Goal: Task Accomplishment & Management: Use online tool/utility

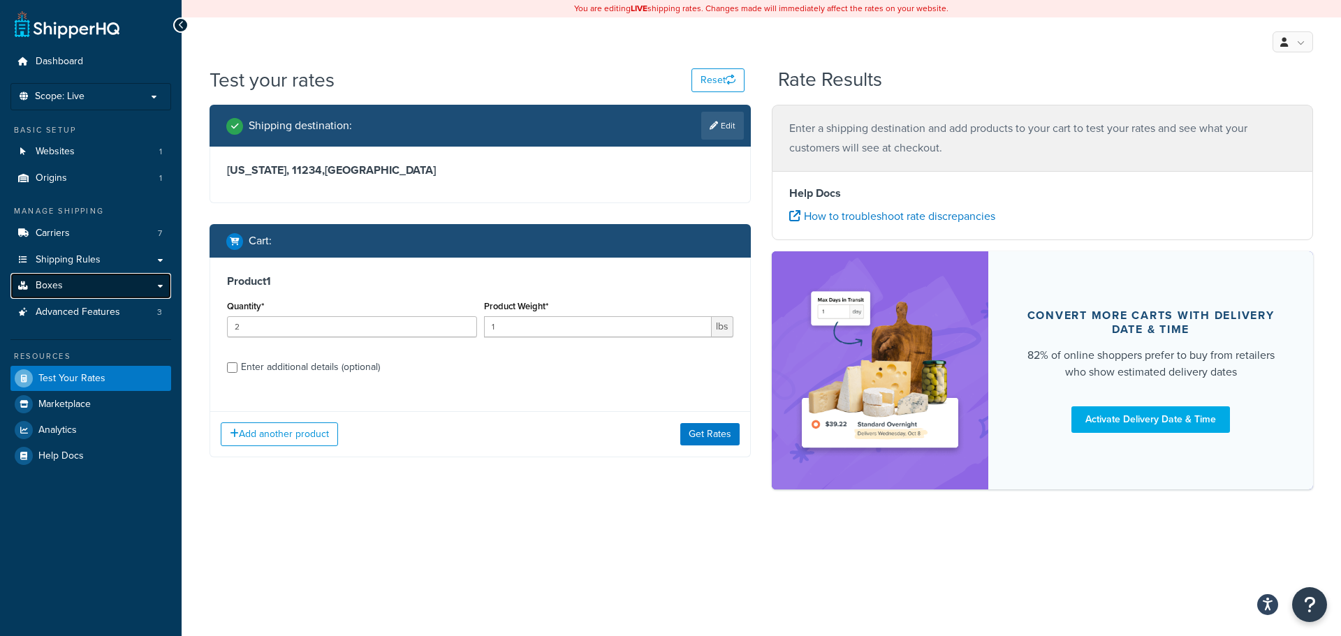
click at [48, 281] on span "Boxes" at bounding box center [49, 286] width 27 height 12
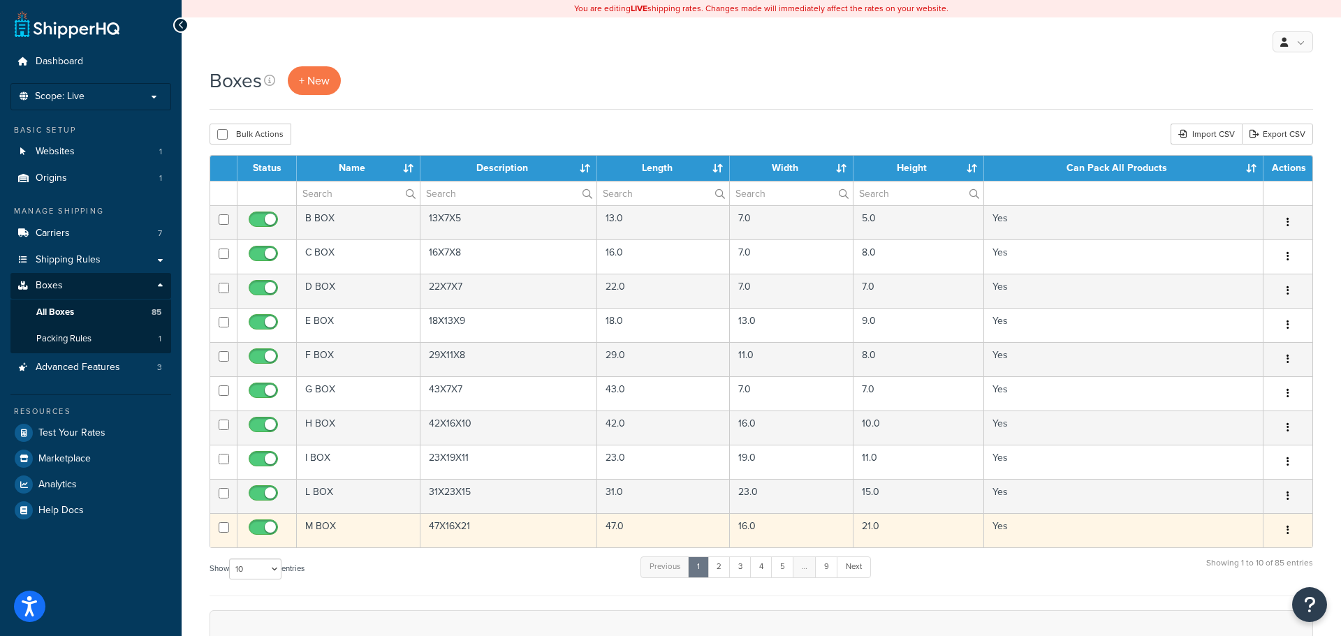
click at [265, 529] on input "checkbox" at bounding box center [265, 530] width 38 height 17
checkbox input "false"
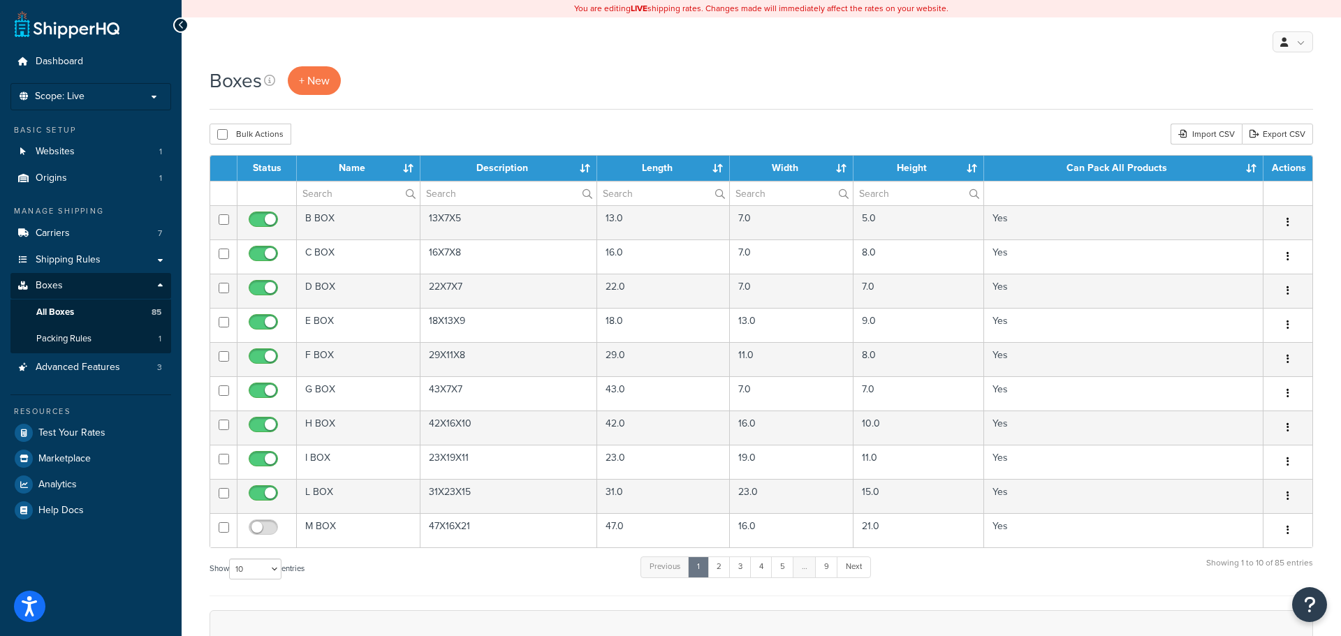
click at [705, 101] on div "Boxes + New" at bounding box center [760, 87] width 1103 height 43
click at [249, 579] on select "10 15 25 50 100 1000" at bounding box center [255, 569] width 52 height 21
select select "1000"
click at [230, 559] on select "10 15 25 50 100 1000" at bounding box center [255, 569] width 52 height 21
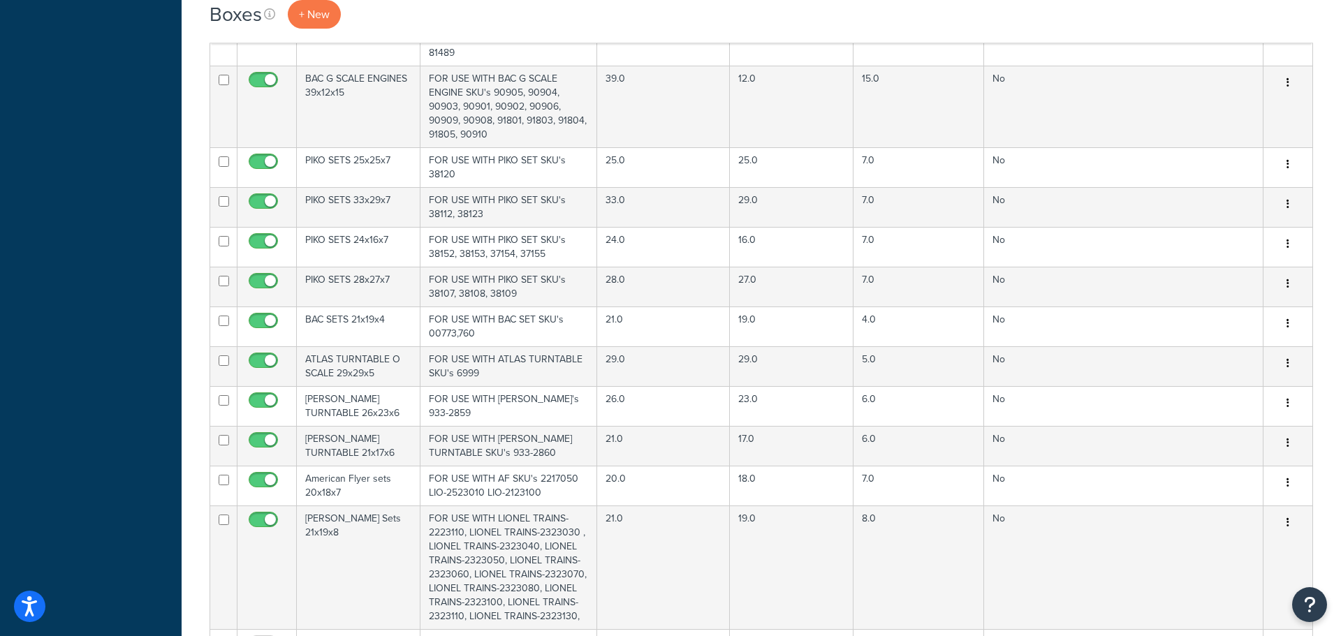
scroll to position [1257, 0]
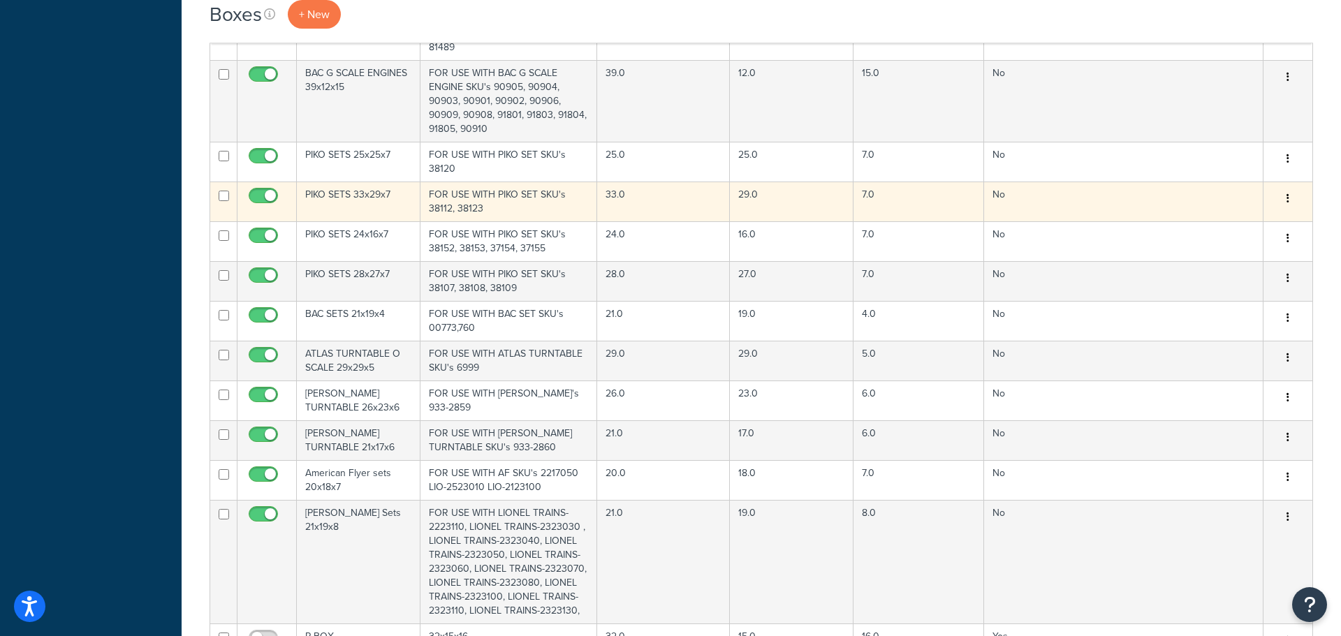
click at [1288, 193] on icon "button" at bounding box center [1287, 198] width 3 height 10
click at [1218, 211] on link "Edit" at bounding box center [1241, 225] width 110 height 29
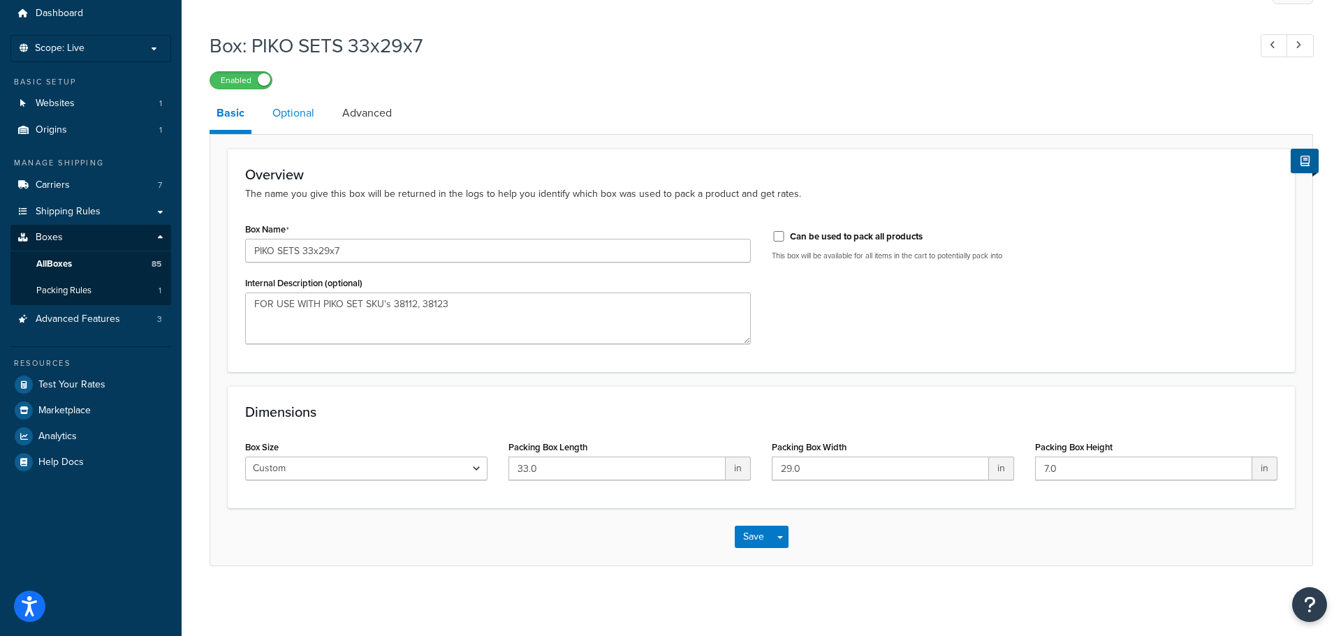
click at [302, 124] on link "Optional" at bounding box center [293, 113] width 56 height 34
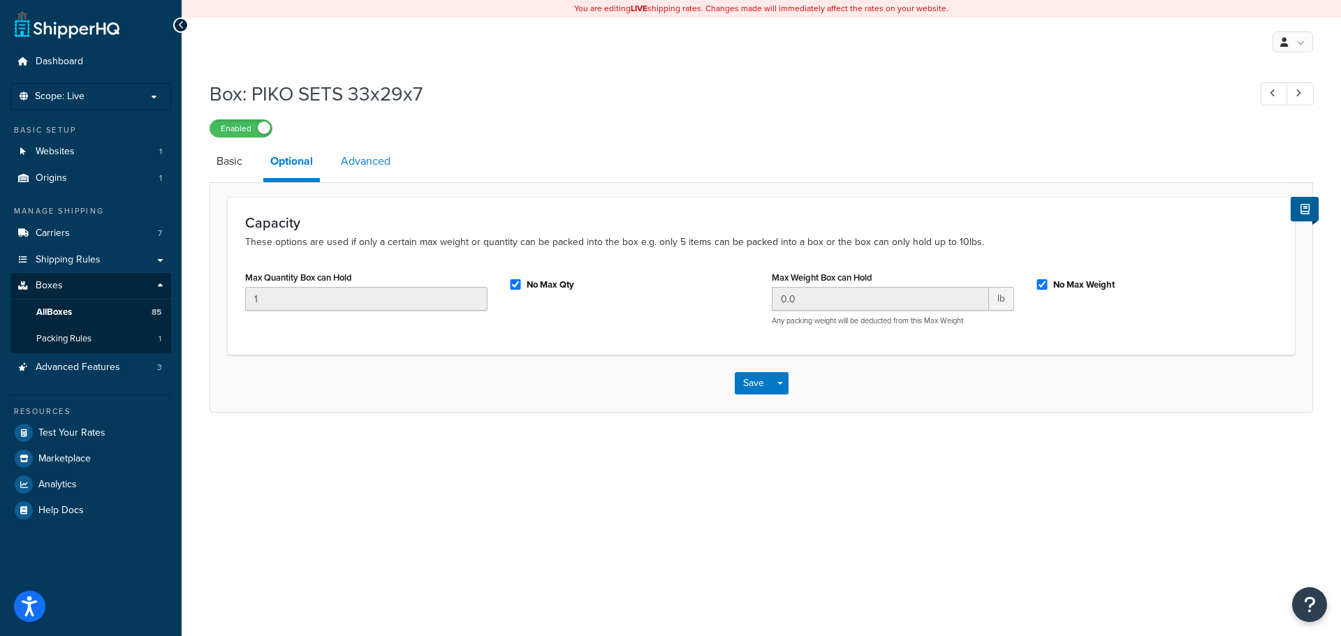
click at [378, 152] on link "Advanced" at bounding box center [366, 162] width 64 height 34
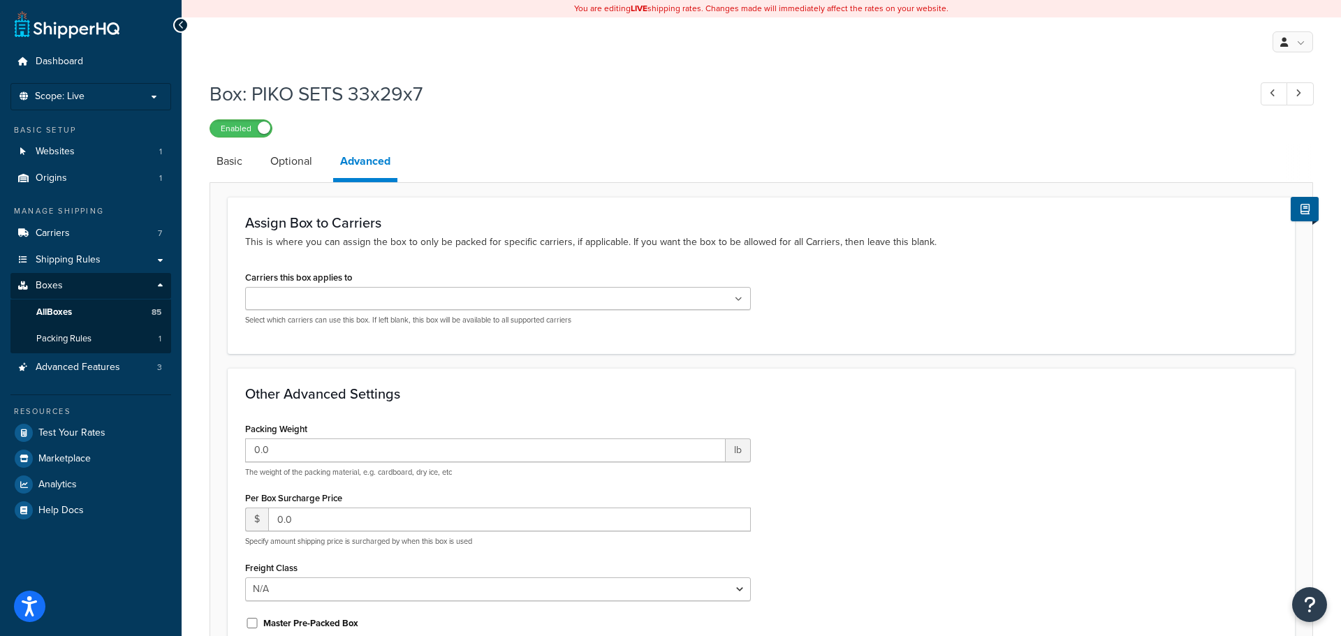
scroll to position [76, 0]
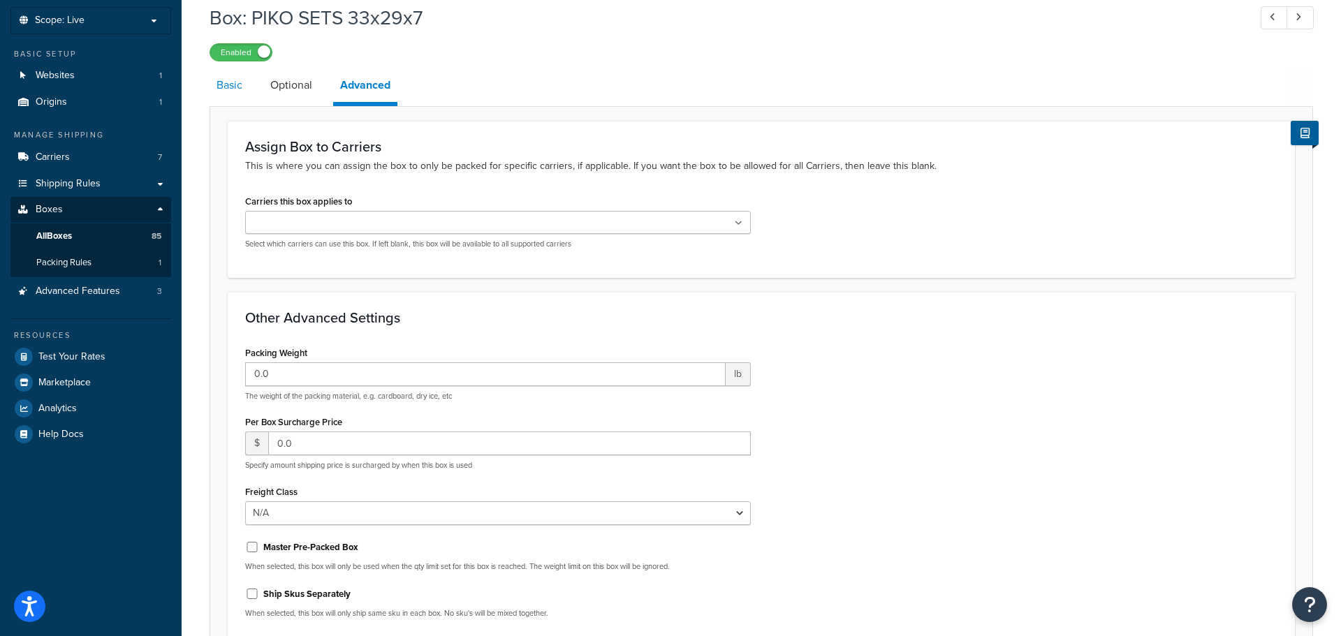
click at [237, 86] on link "Basic" at bounding box center [229, 85] width 40 height 34
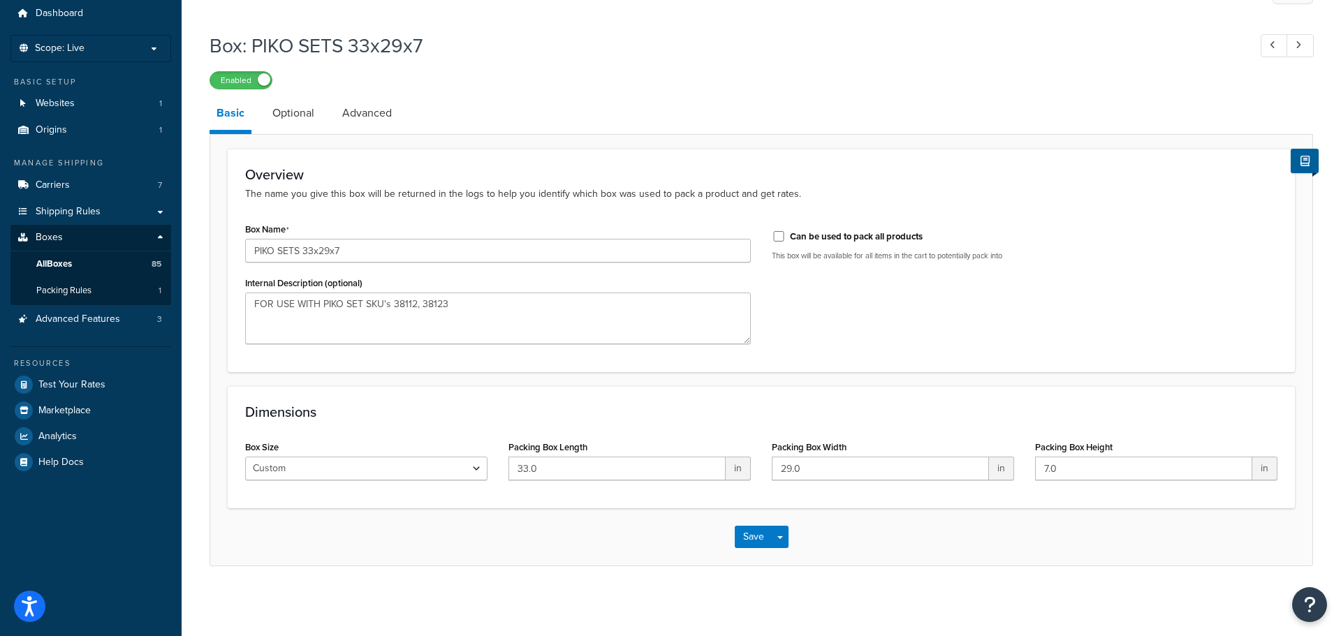
scroll to position [49, 0]
click at [80, 293] on span "Packing Rules" at bounding box center [63, 291] width 55 height 12
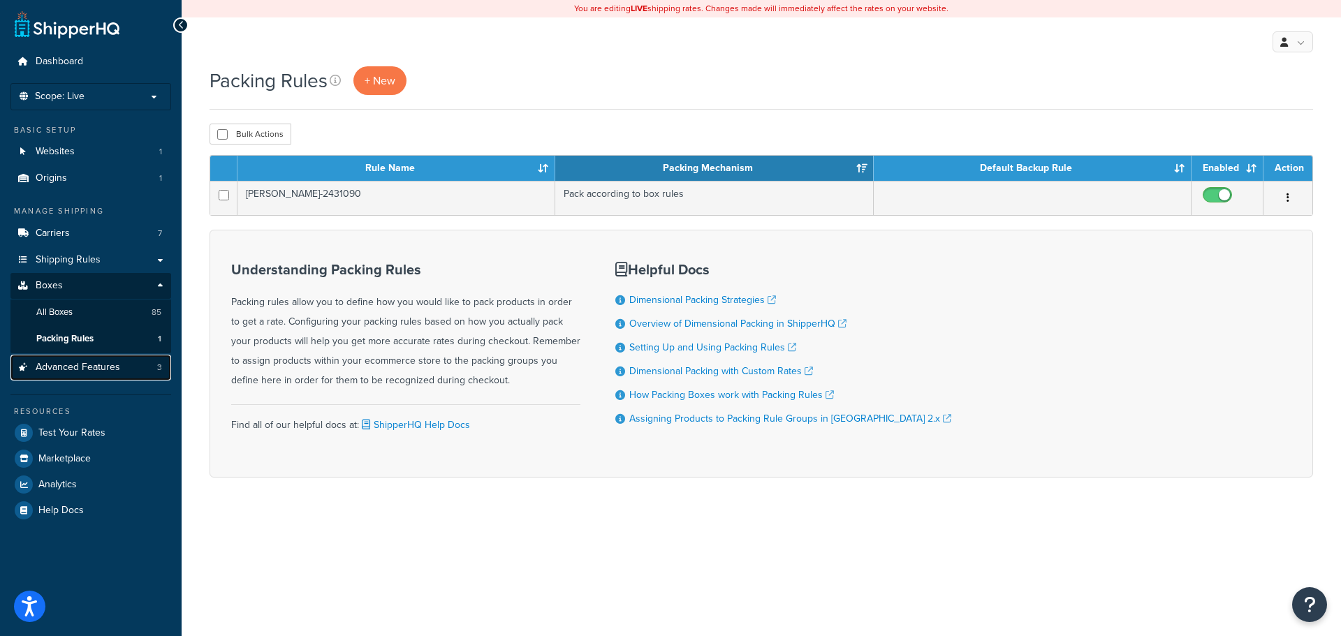
click at [110, 367] on span "Advanced Features" at bounding box center [78, 368] width 84 height 12
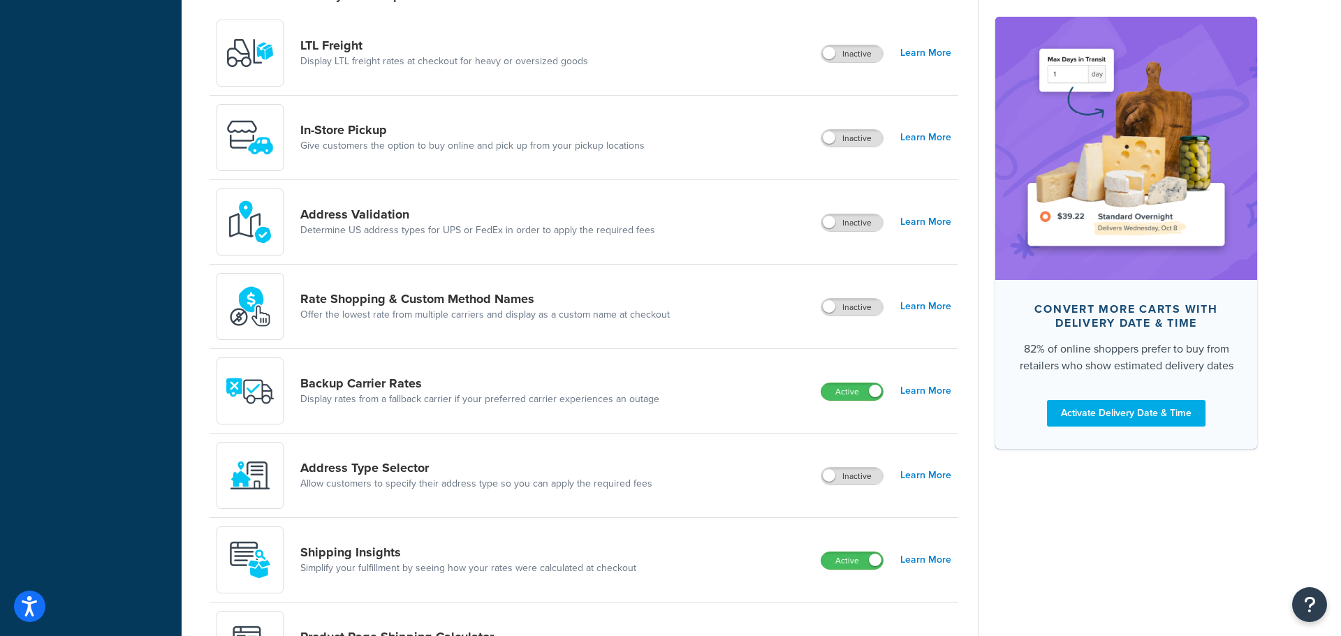
scroll to position [566, 0]
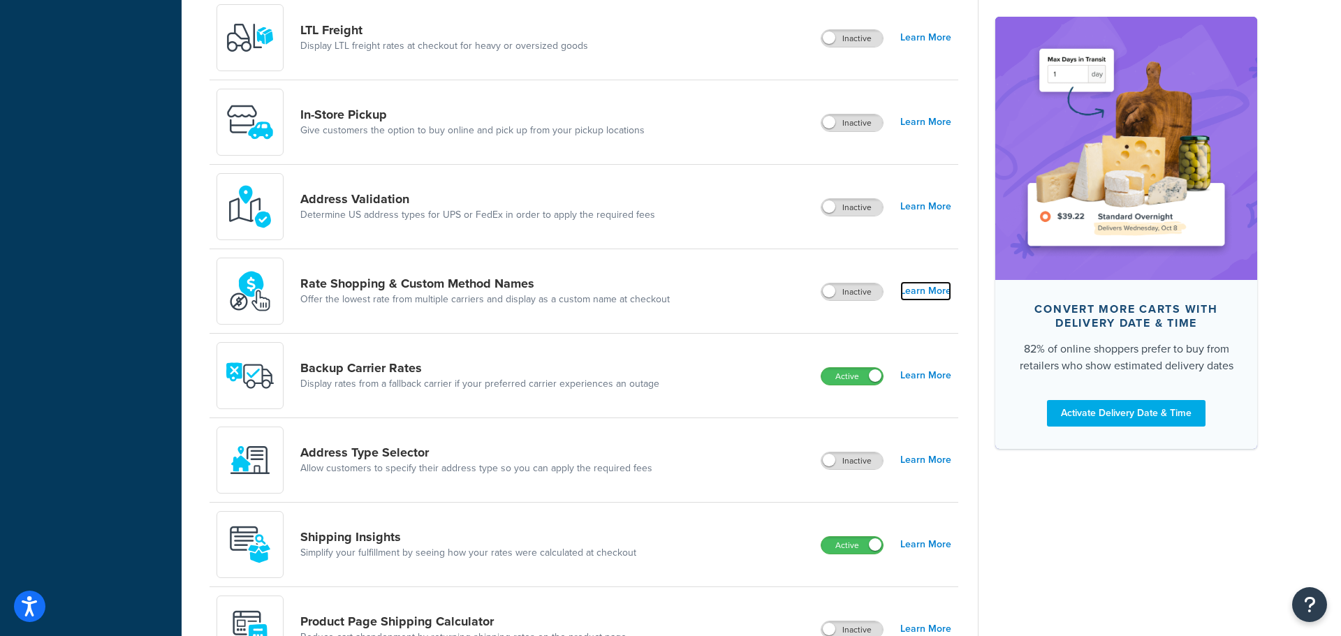
click at [935, 294] on link "Learn More" at bounding box center [925, 291] width 51 height 20
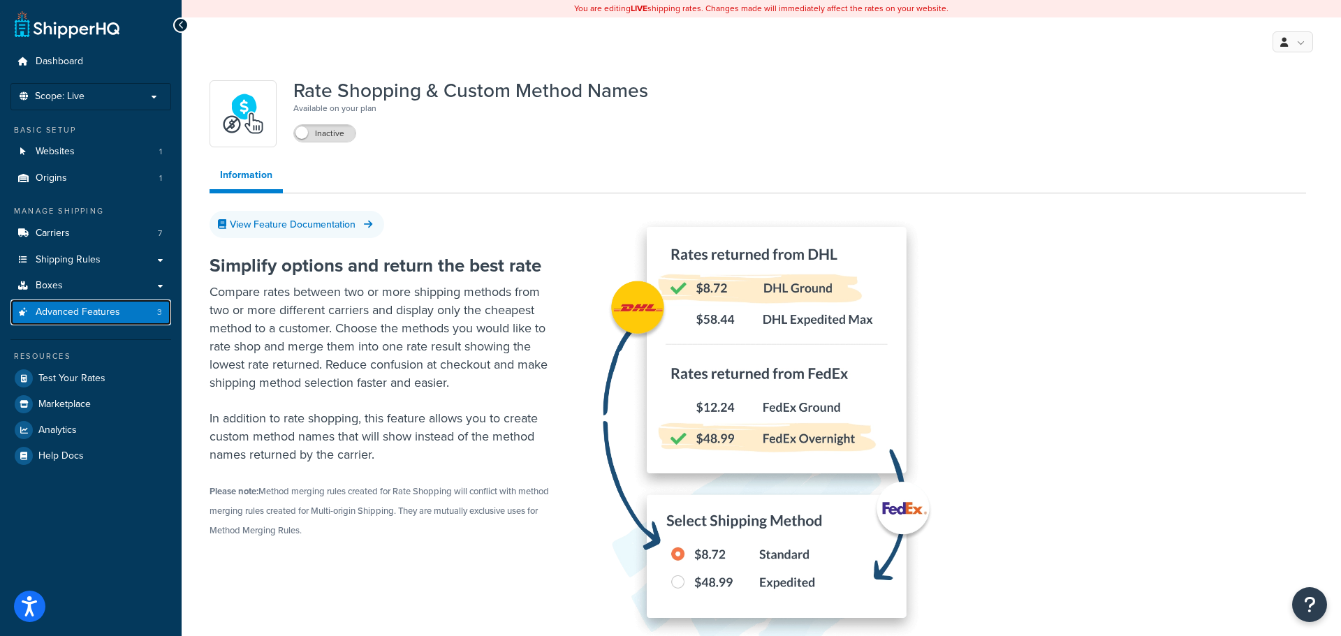
click at [84, 307] on span "Advanced Features" at bounding box center [78, 313] width 84 height 12
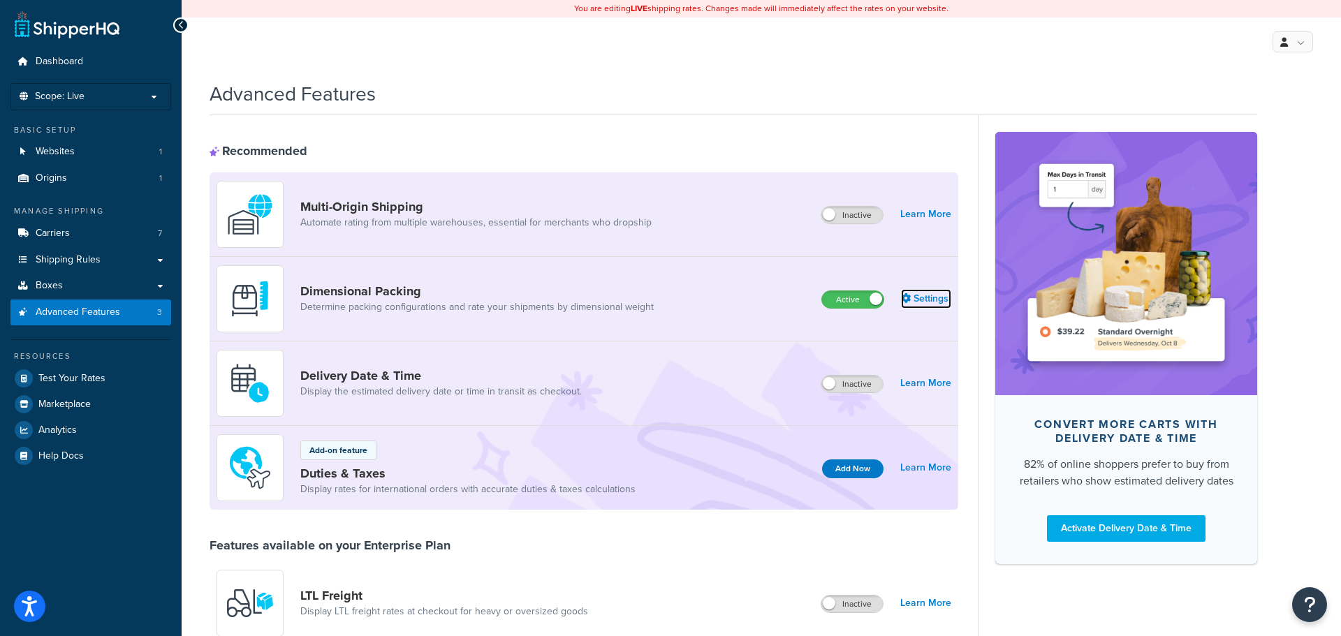
click at [922, 290] on link "Settings" at bounding box center [926, 299] width 50 height 20
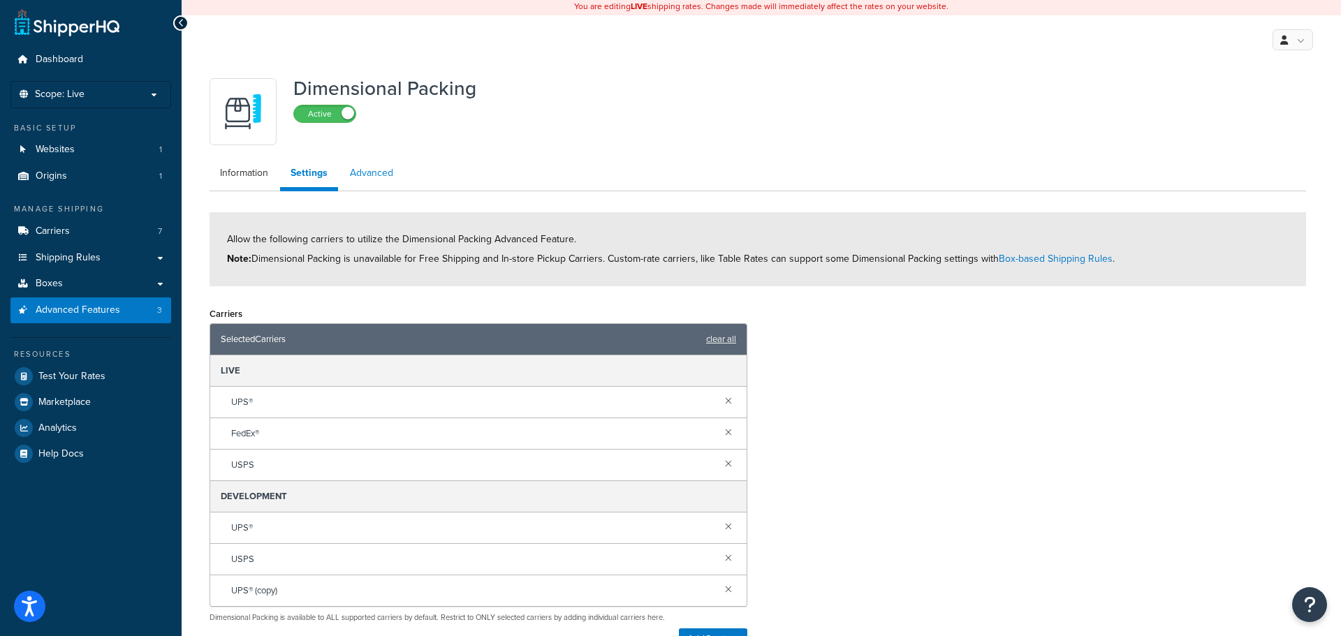
click at [351, 165] on link "Advanced" at bounding box center [371, 173] width 64 height 28
select select "false"
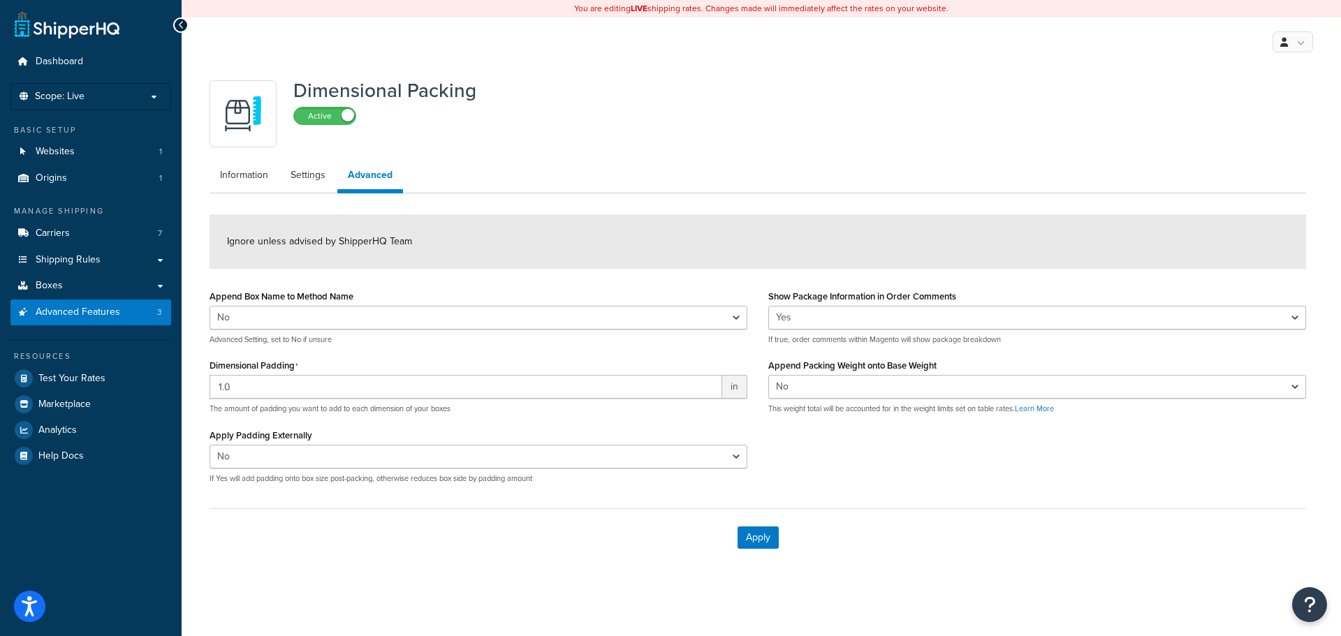
scroll to position [1, 0]
click at [253, 185] on link "Information" at bounding box center [243, 175] width 69 height 28
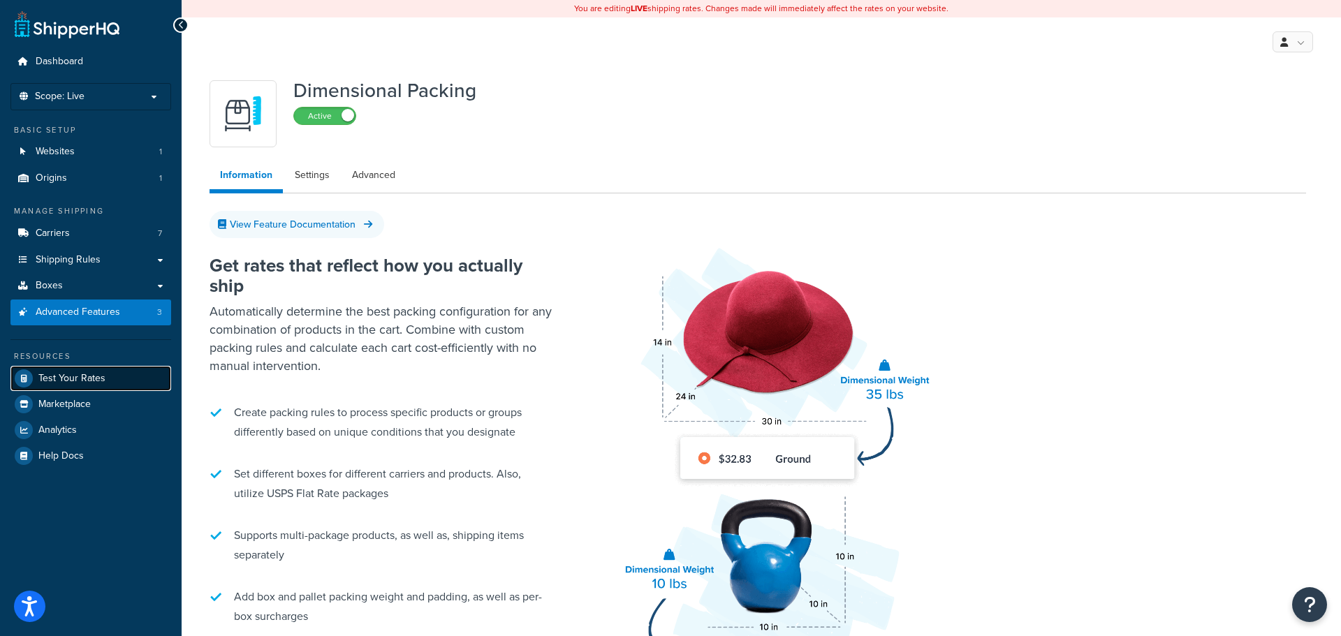
click at [84, 377] on span "Test Your Rates" at bounding box center [71, 379] width 67 height 12
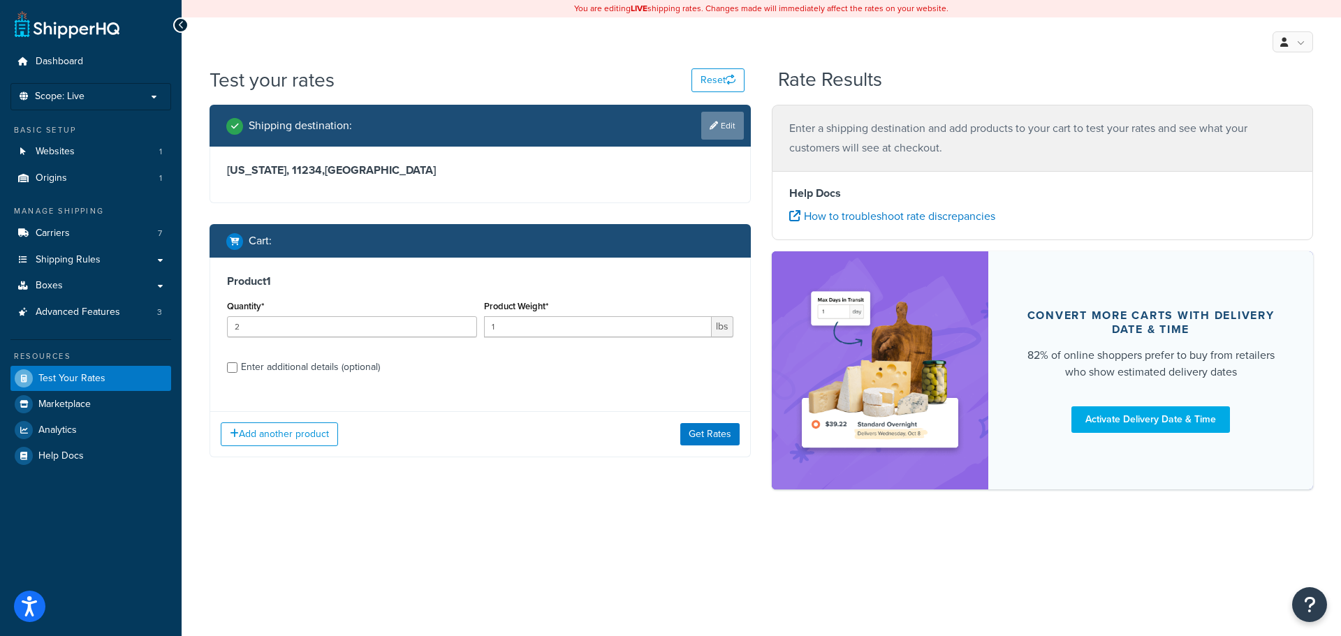
click at [737, 131] on link "Edit" at bounding box center [722, 126] width 43 height 28
select select "NY"
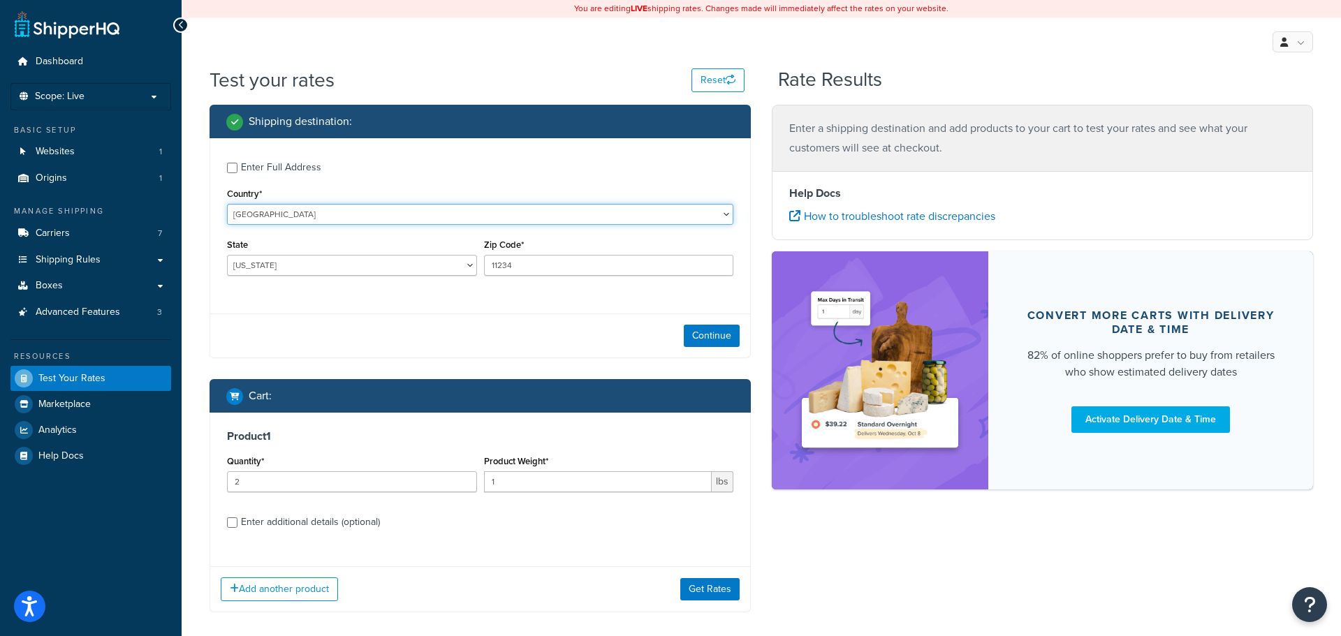
click at [390, 213] on select "United States United Kingdom Afghanistan Åland Islands Albania Algeria American…" at bounding box center [480, 214] width 506 height 21
select select "AU"
click at [227, 205] on select "United States United Kingdom Afghanistan Åland Islands Albania Algeria American…" at bounding box center [480, 214] width 506 height 21
click at [351, 270] on select "Australian Capital Territory New South Wales Northern Territory Queensland Sout…" at bounding box center [352, 265] width 250 height 21
click at [383, 260] on select "Australian Capital Territory New South Wales Northern Territory Queensland Sout…" at bounding box center [352, 265] width 250 height 21
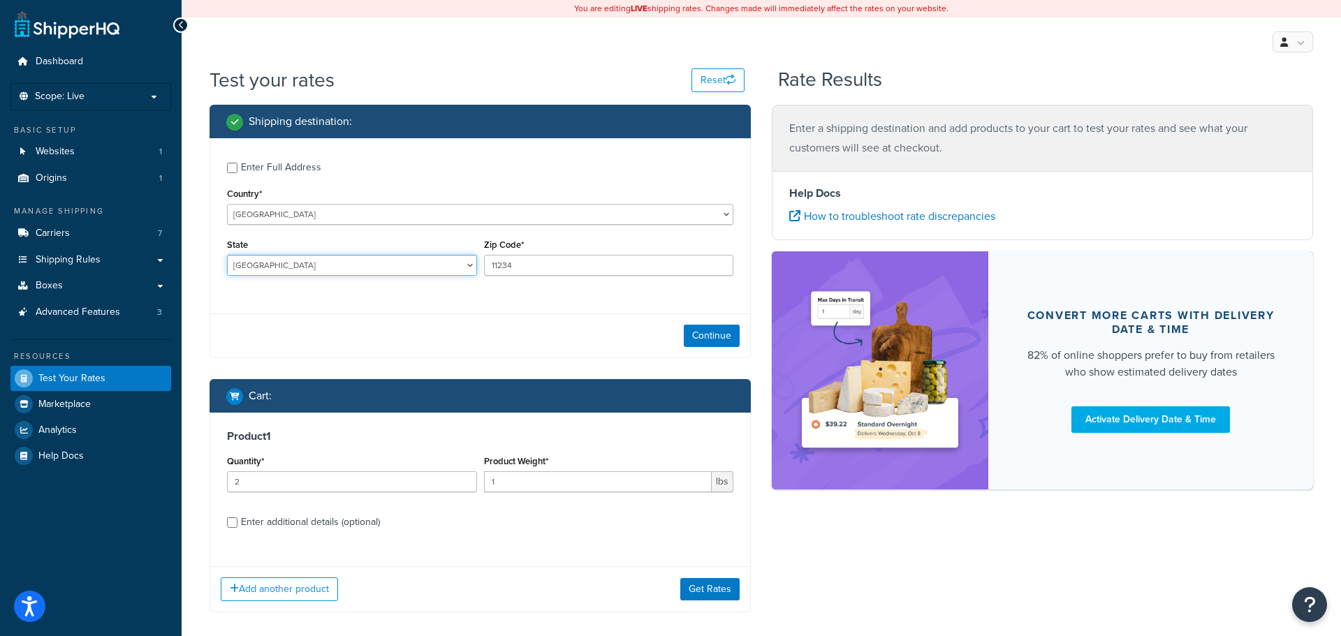
select select "NSW"
click at [227, 256] on select "Australian Capital Territory New South Wales Northern Territory Queensland Sout…" at bounding box center [352, 265] width 250 height 21
click at [571, 271] on input "11234" at bounding box center [609, 265] width 250 height 21
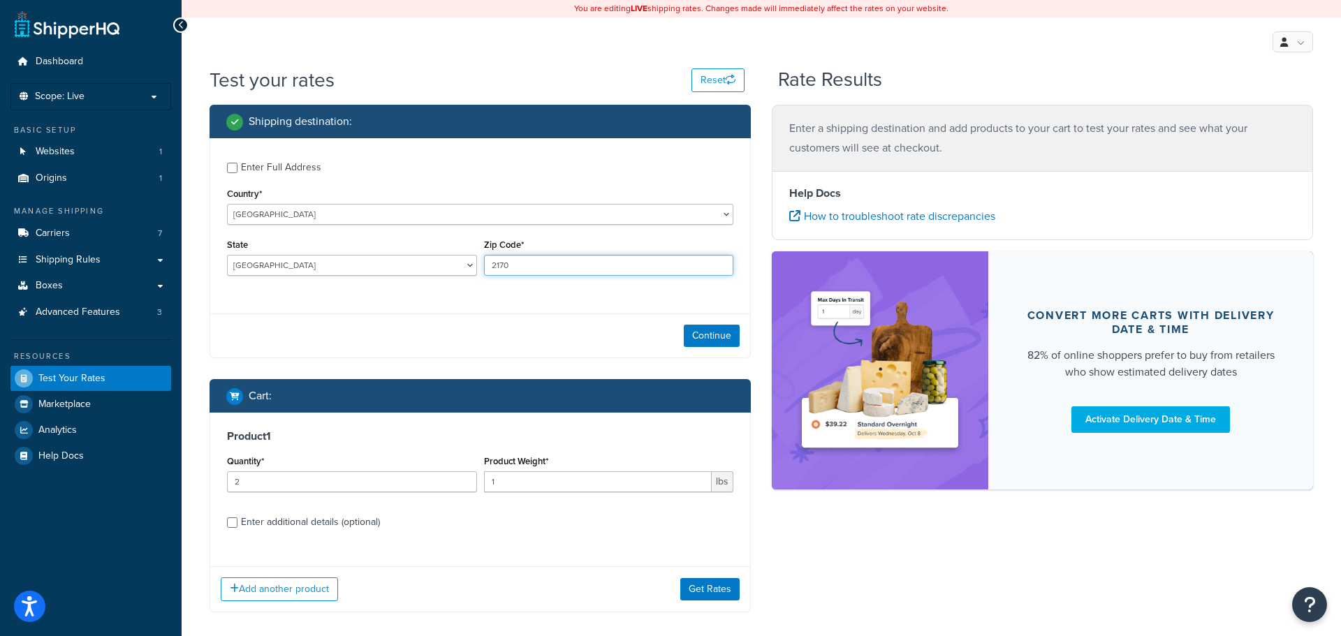
type input "2170"
click at [539, 344] on div "Continue" at bounding box center [480, 336] width 540 height 44
click at [407, 473] on input "2" at bounding box center [352, 481] width 250 height 21
type input "1"
click at [550, 483] on input "1" at bounding box center [598, 481] width 228 height 21
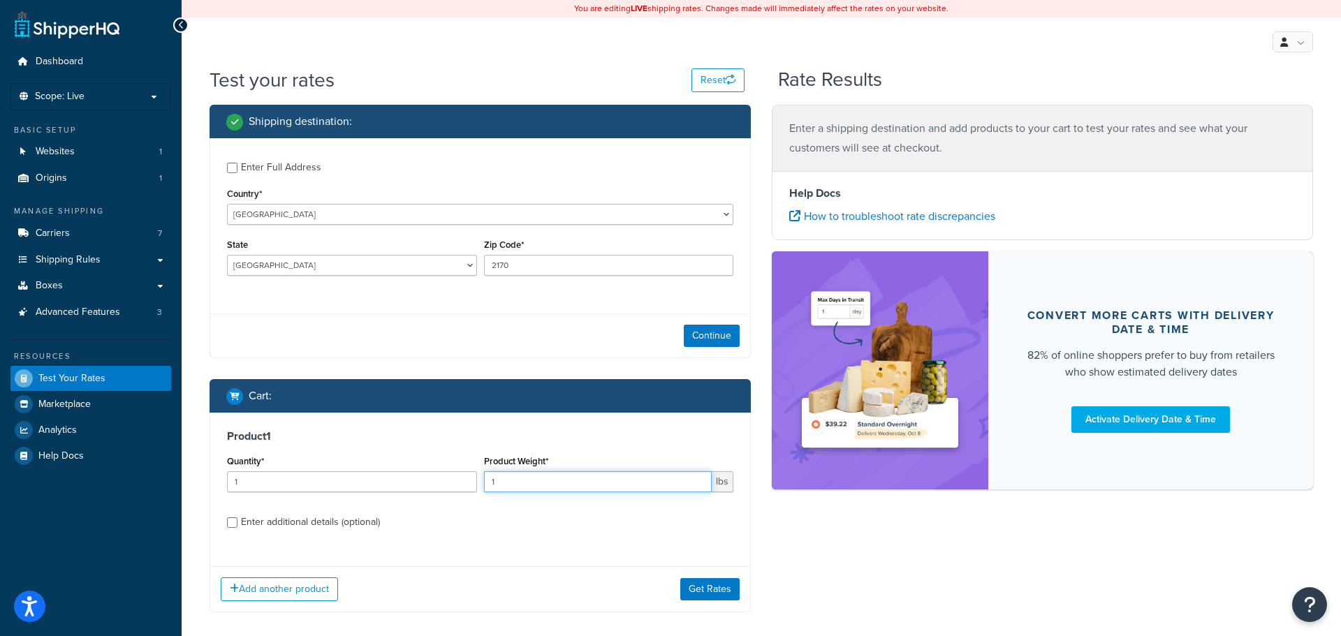
click at [550, 483] on input "1" at bounding box center [598, 481] width 228 height 21
type input "4.7"
click at [351, 517] on div "Enter additional details (optional)" at bounding box center [310, 523] width 139 height 20
click at [237, 517] on input "Enter additional details (optional)" at bounding box center [232, 522] width 10 height 10
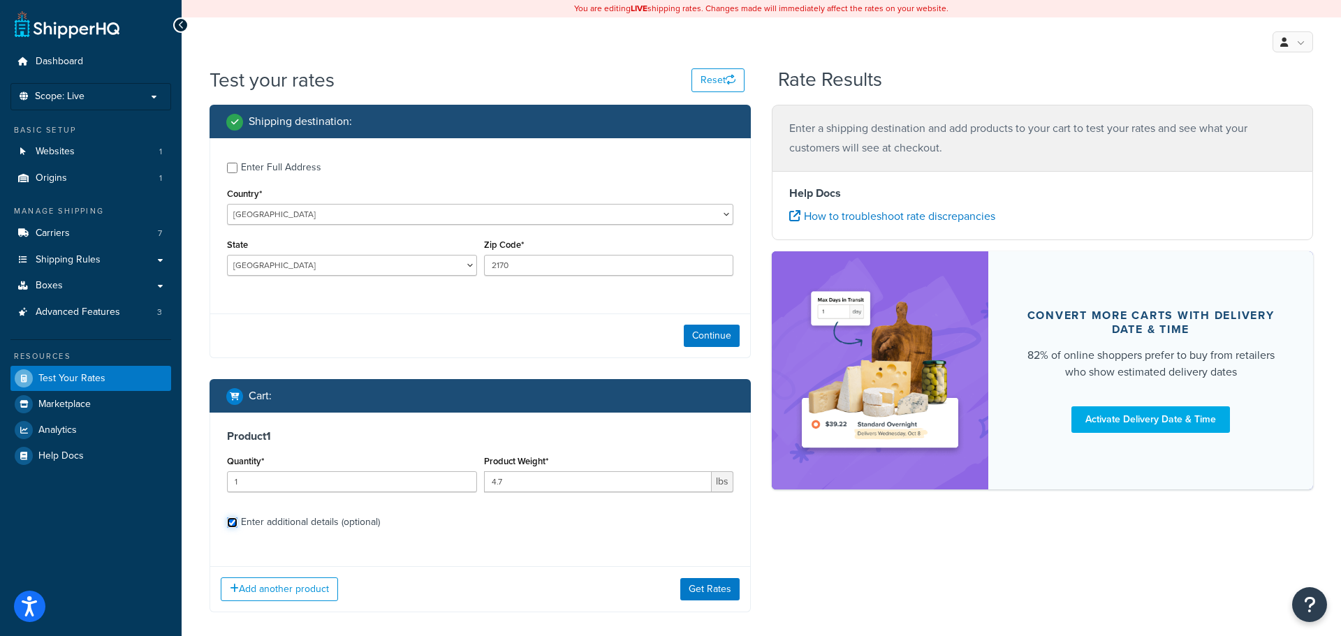
checkbox input "true"
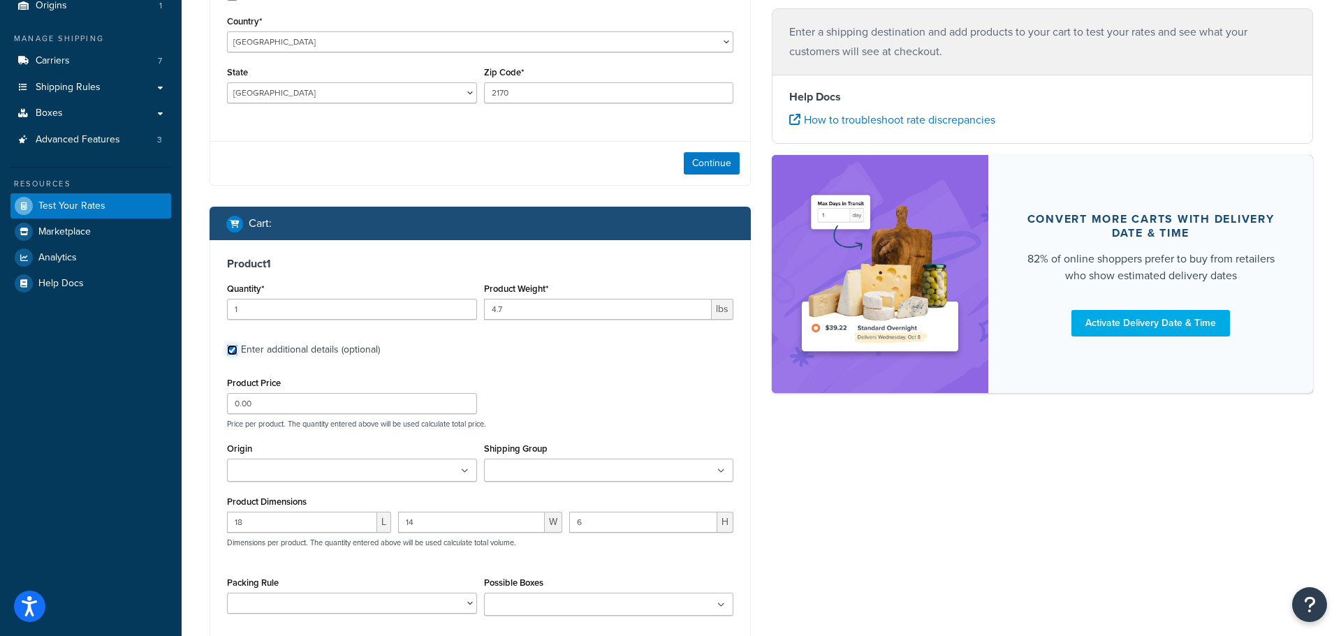
scroll to position [184, 0]
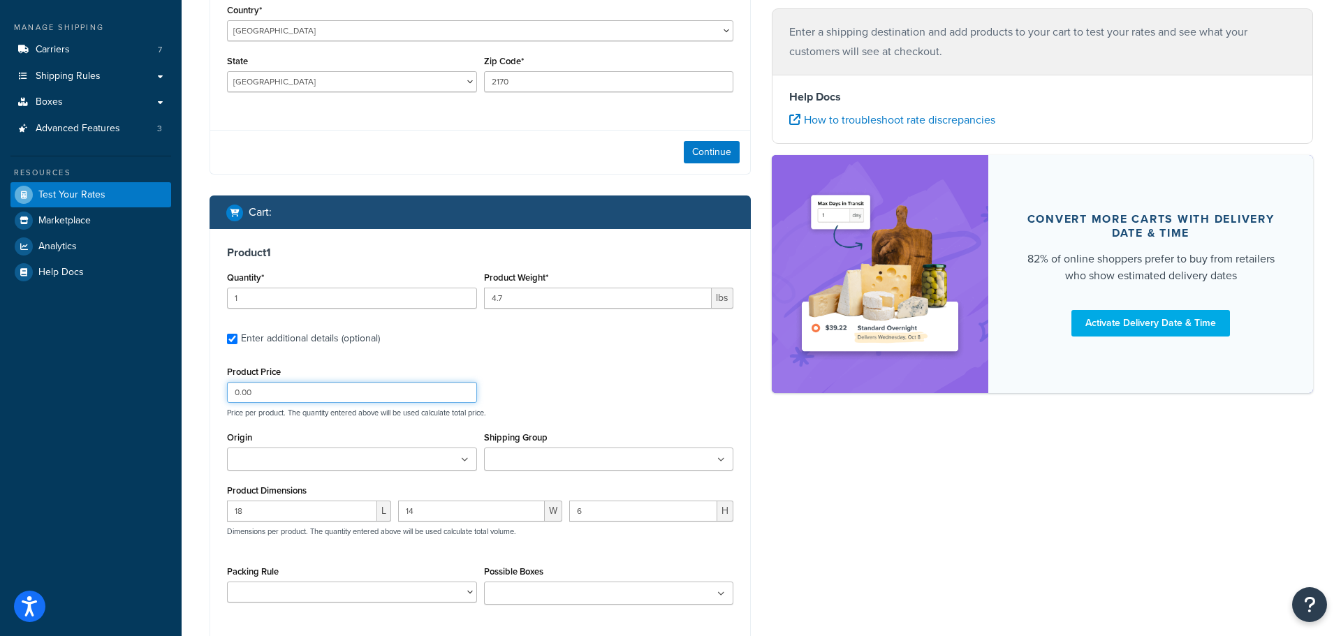
click at [428, 397] on input "0.00" at bounding box center [352, 392] width 250 height 21
type input "0"
type input "849.99"
click at [356, 459] on ul at bounding box center [352, 459] width 250 height 23
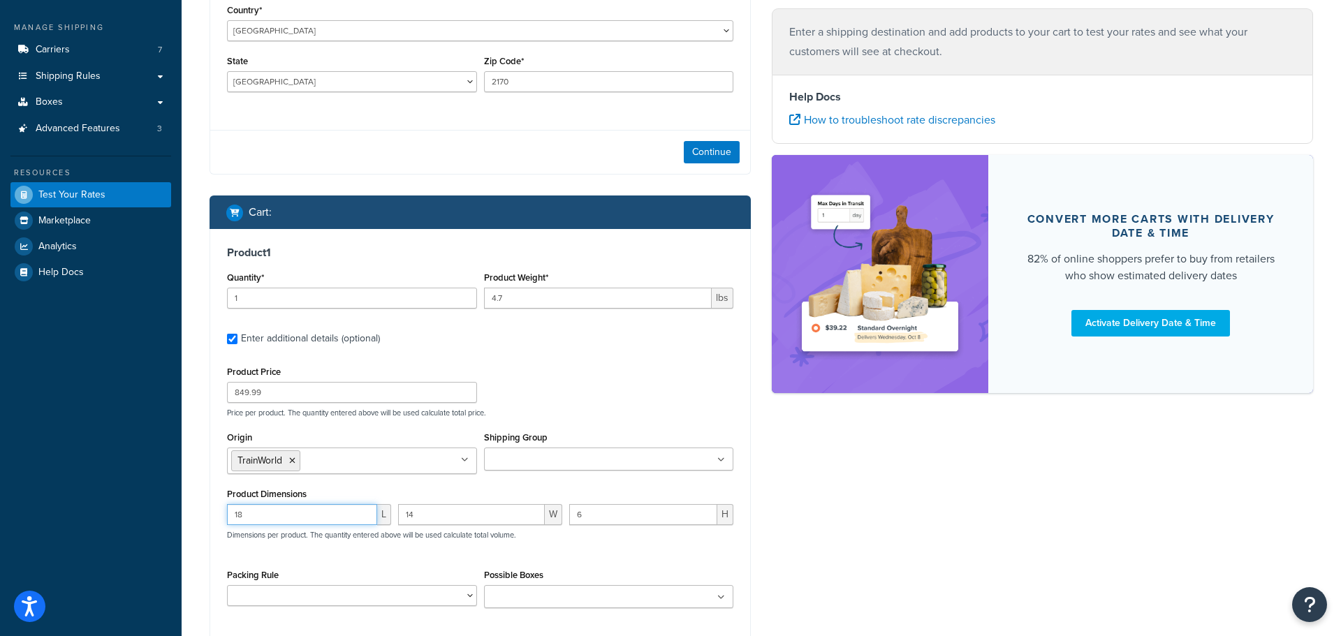
click at [296, 520] on input "18" at bounding box center [302, 514] width 150 height 21
type input "23"
type input "6"
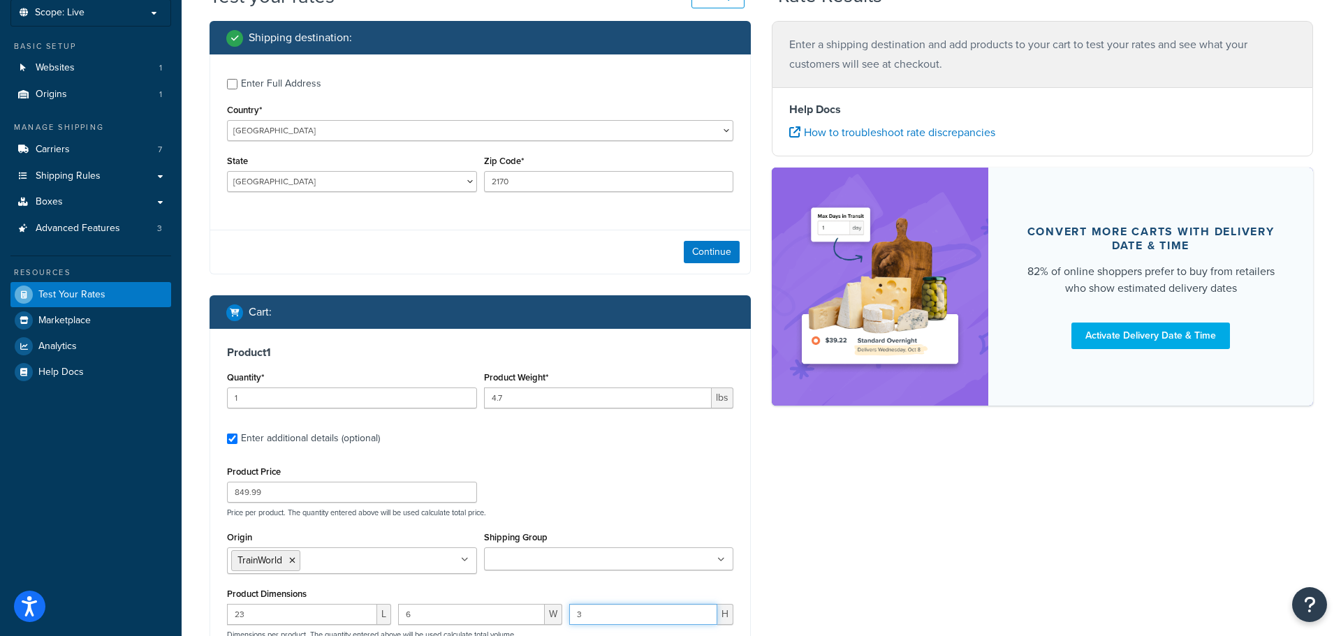
scroll to position [331, 0]
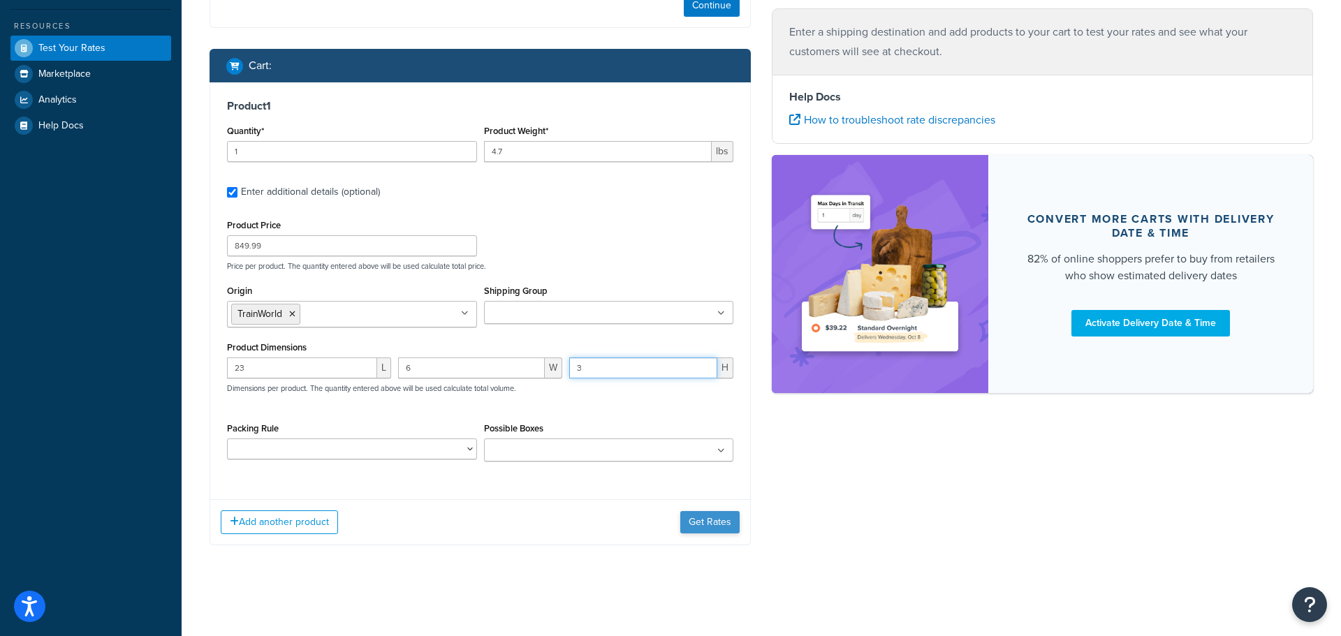
type input "3"
click at [718, 520] on button "Get Rates" at bounding box center [709, 522] width 59 height 22
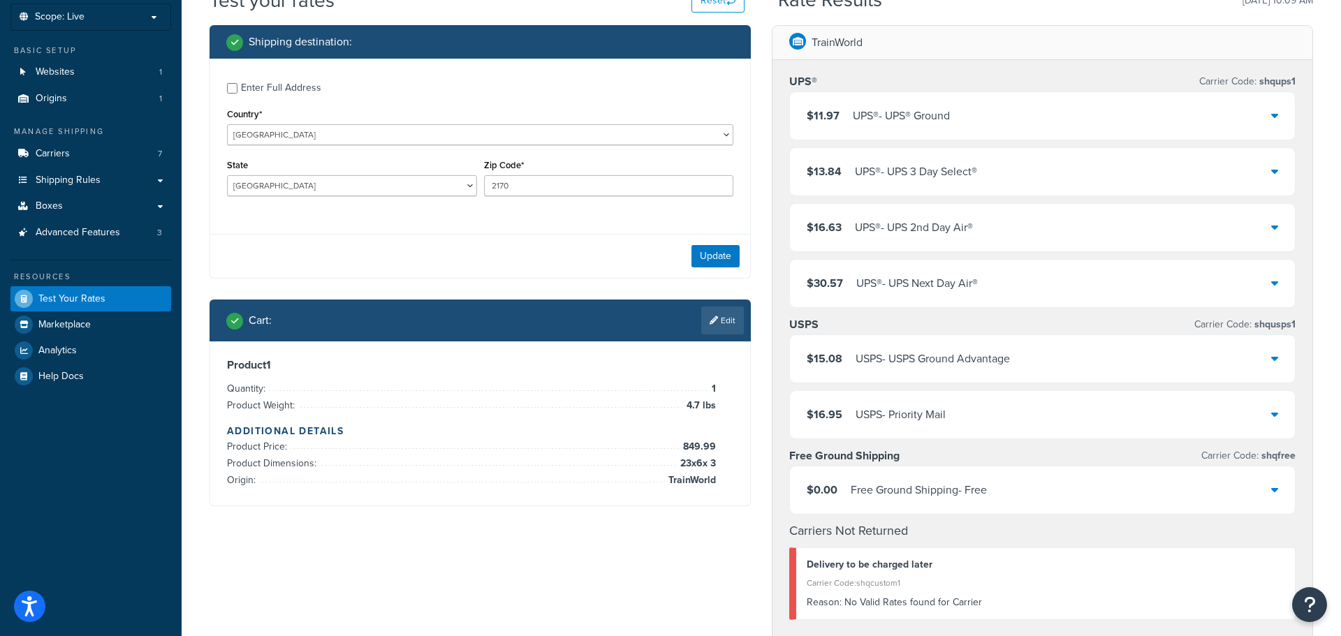
scroll to position [81, 0]
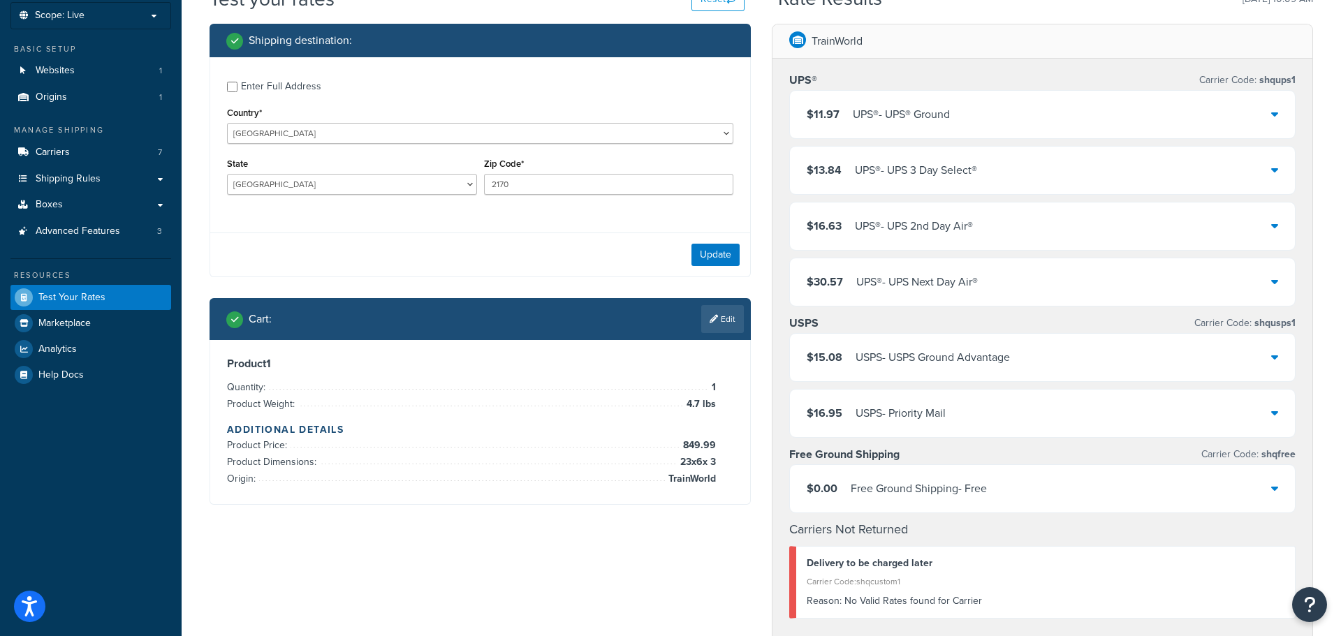
click at [1269, 291] on div "$30.57 UPS® - UPS Next Day Air®" at bounding box center [1042, 281] width 505 height 47
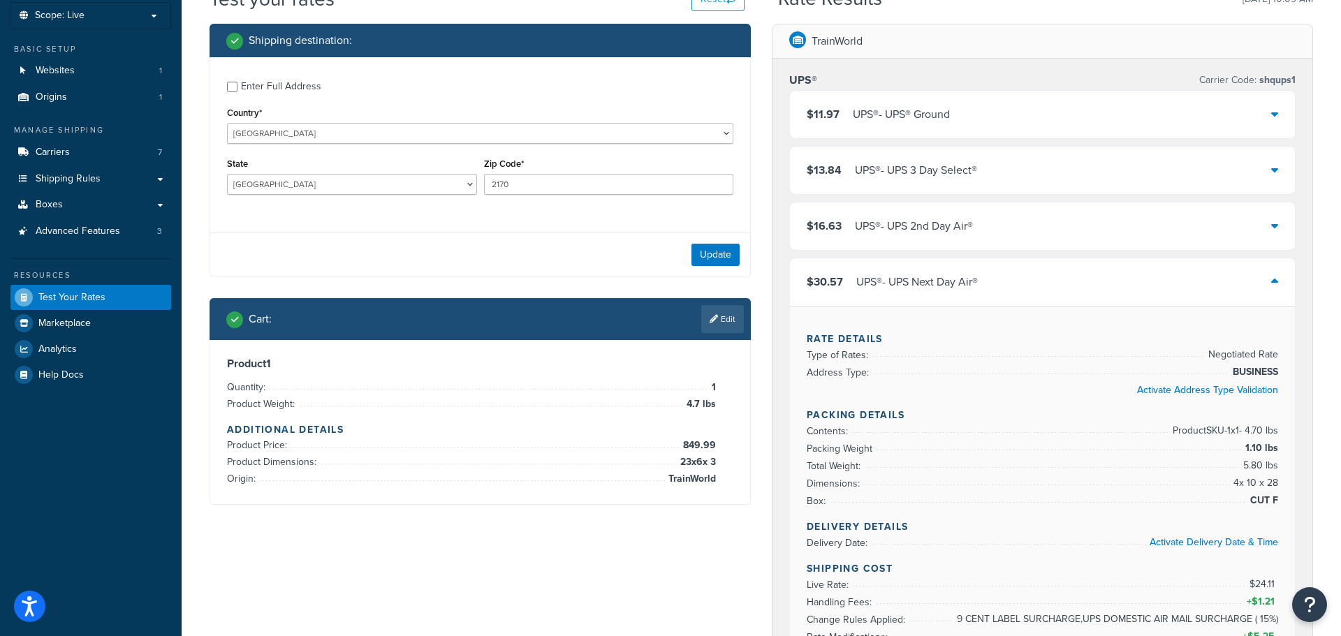
click at [1274, 287] on icon at bounding box center [1274, 281] width 7 height 11
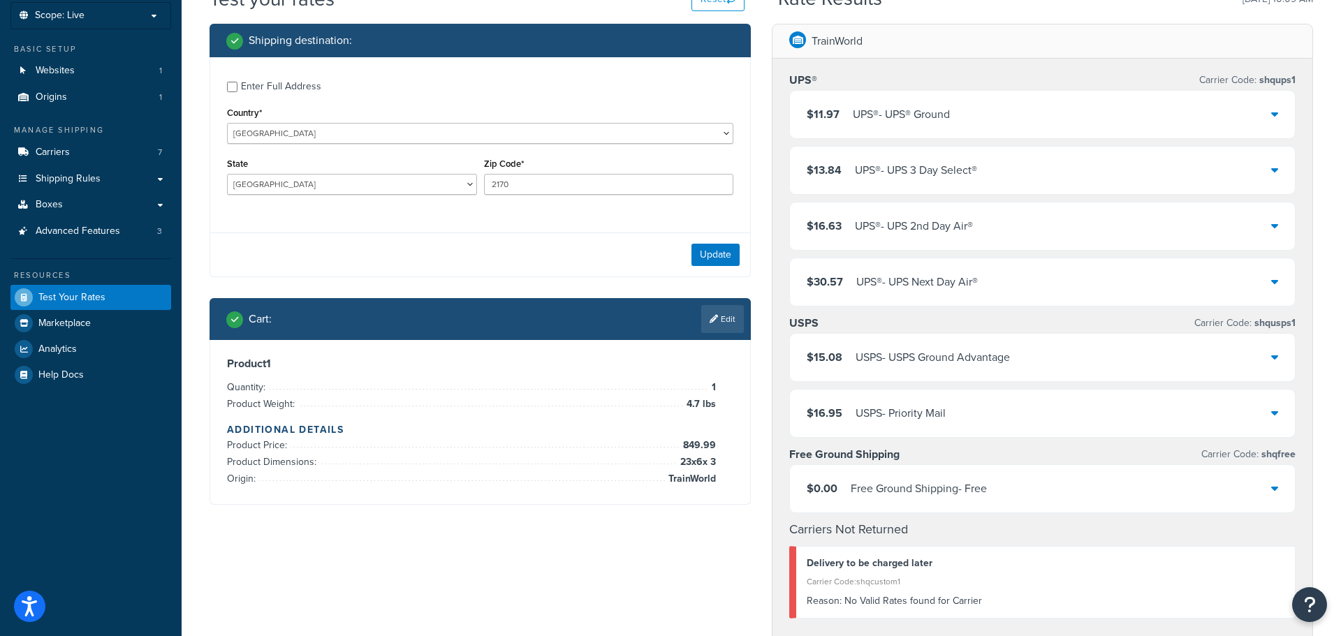
click at [251, 86] on div "Enter Full Address" at bounding box center [281, 87] width 80 height 20
click at [237, 86] on input "Enter Full Address" at bounding box center [232, 87] width 10 height 10
checkbox input "true"
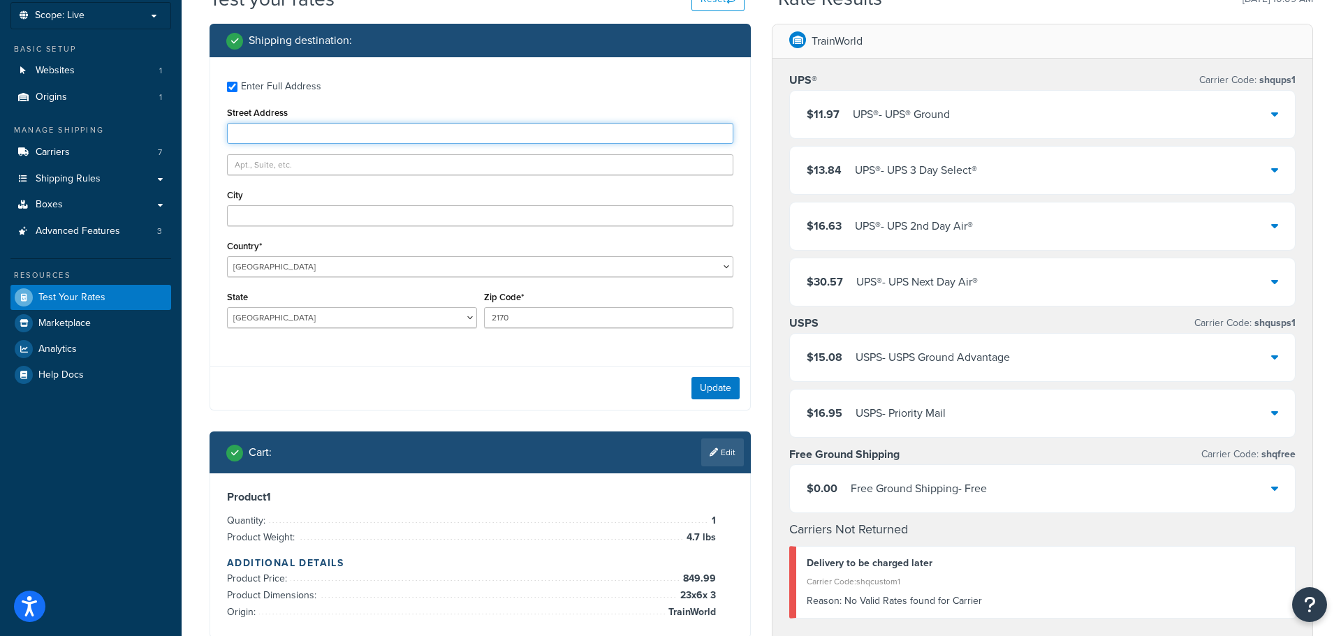
click at [312, 140] on input "Street Address" at bounding box center [480, 133] width 506 height 21
paste input "40 Mainsbridge Avenue"
type input "40 Mainsbridge Avenue"
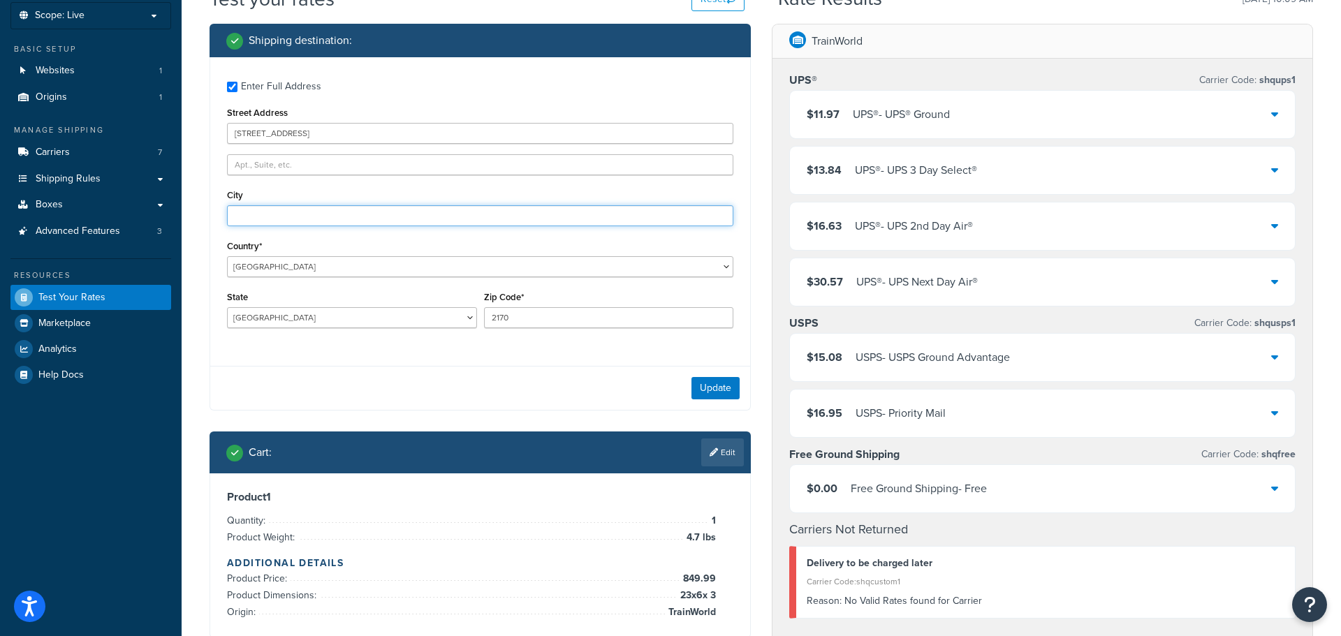
click at [288, 207] on input "City" at bounding box center [480, 215] width 506 height 21
type input "liverpool"
click at [710, 383] on button "Update" at bounding box center [715, 388] width 48 height 22
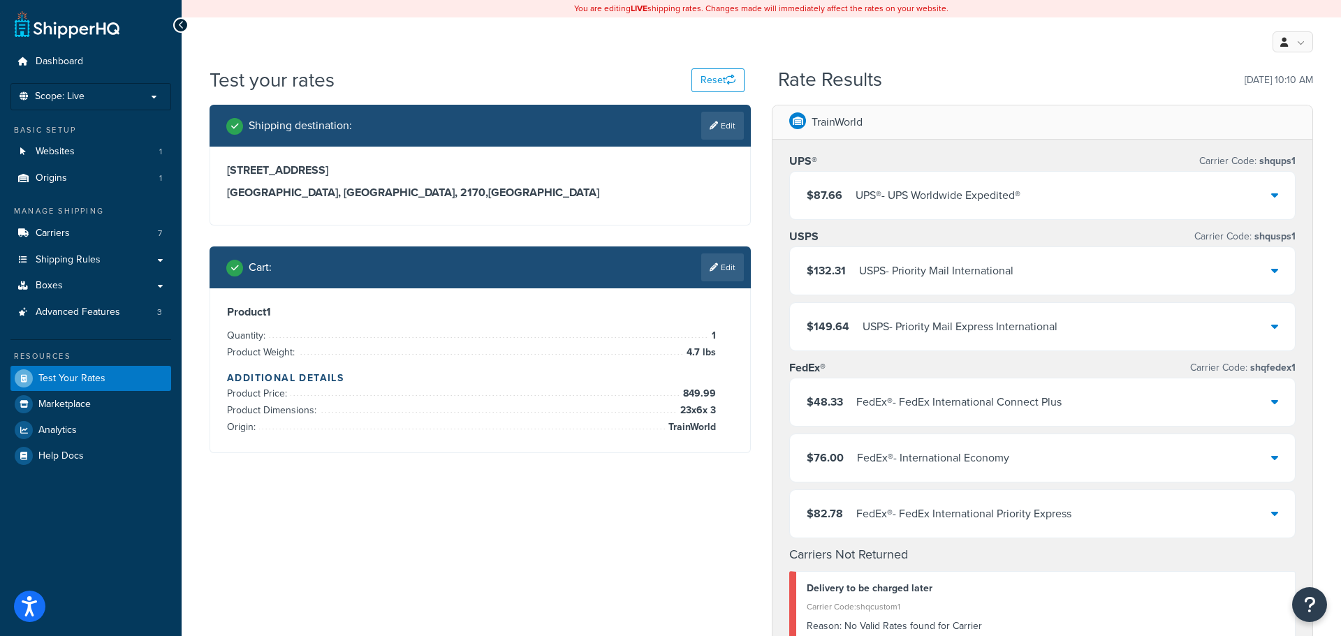
scroll to position [5, 0]
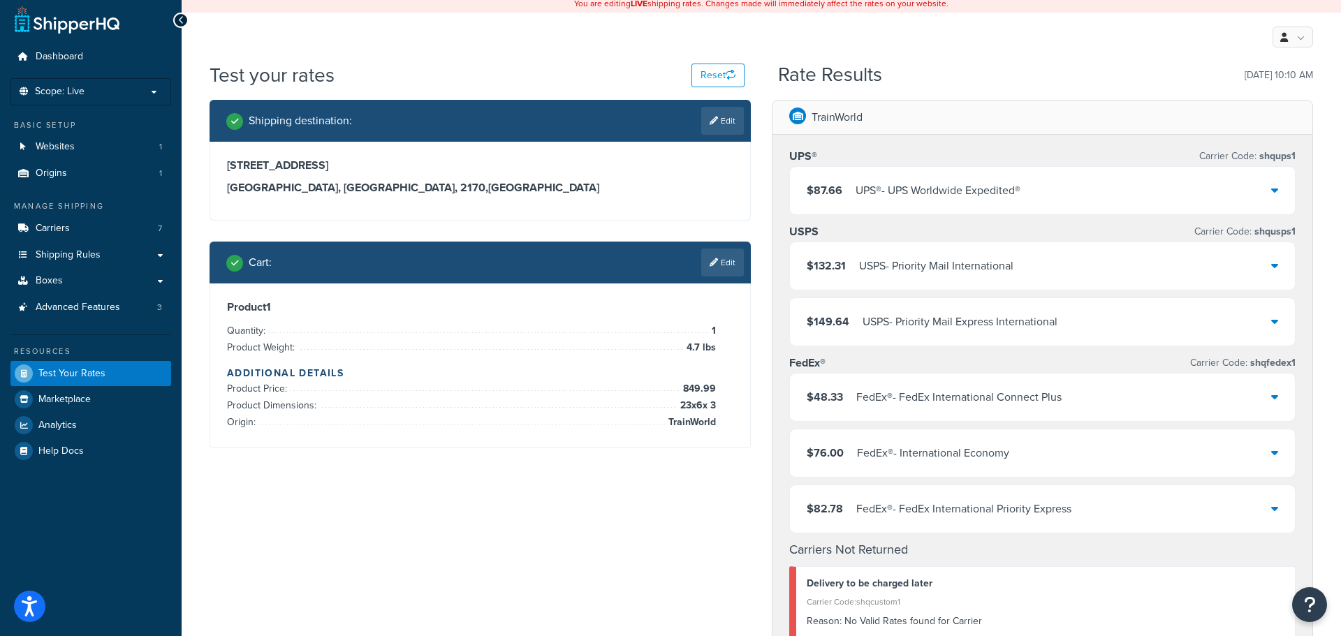
click at [994, 276] on div "USPS - Priority Mail International" at bounding box center [936, 266] width 154 height 20
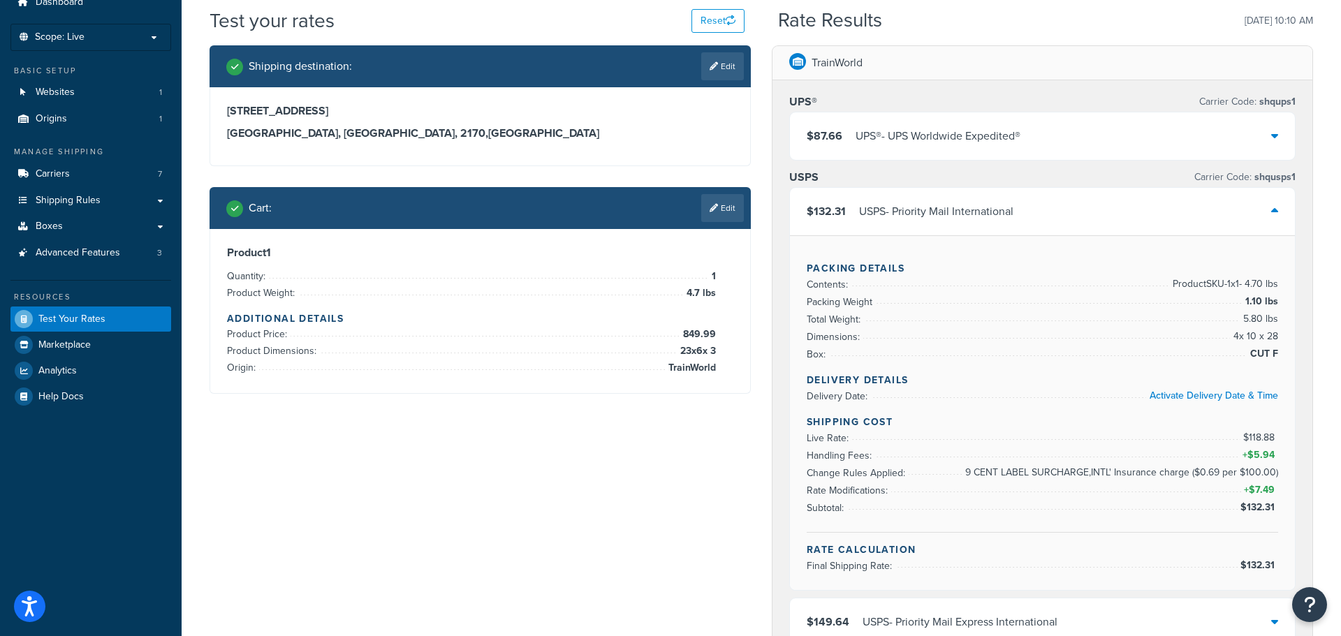
scroll to position [0, 0]
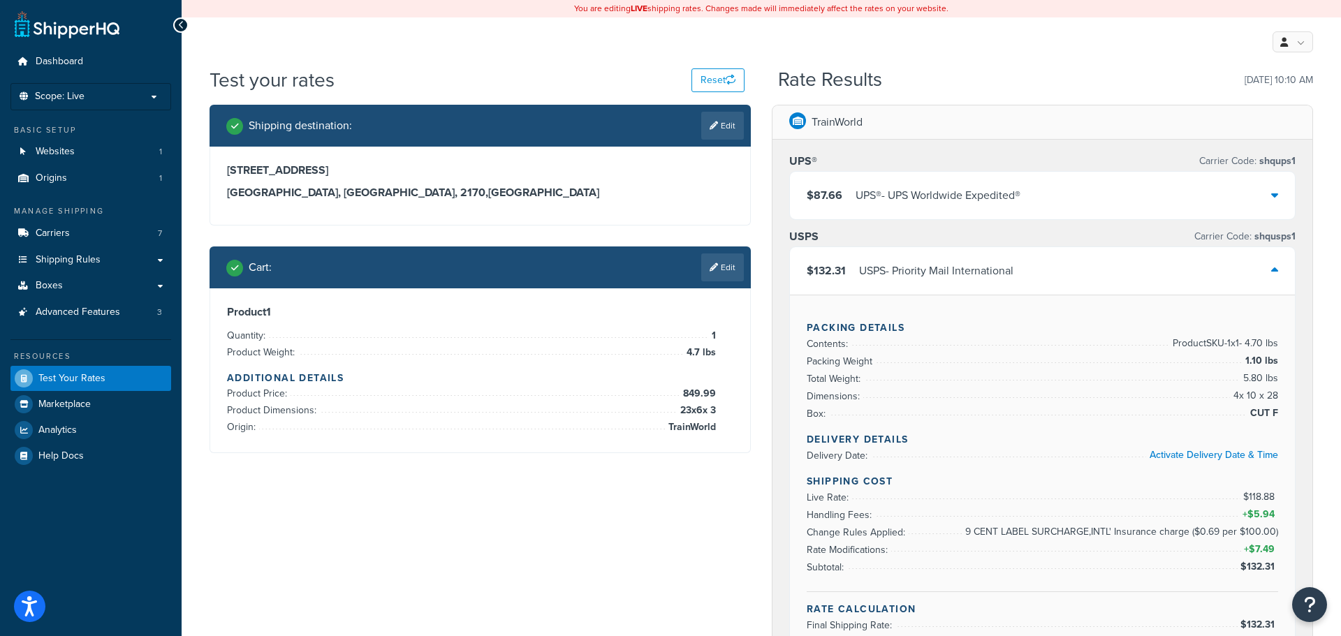
click at [994, 276] on div "USPS - Priority Mail International" at bounding box center [936, 271] width 154 height 20
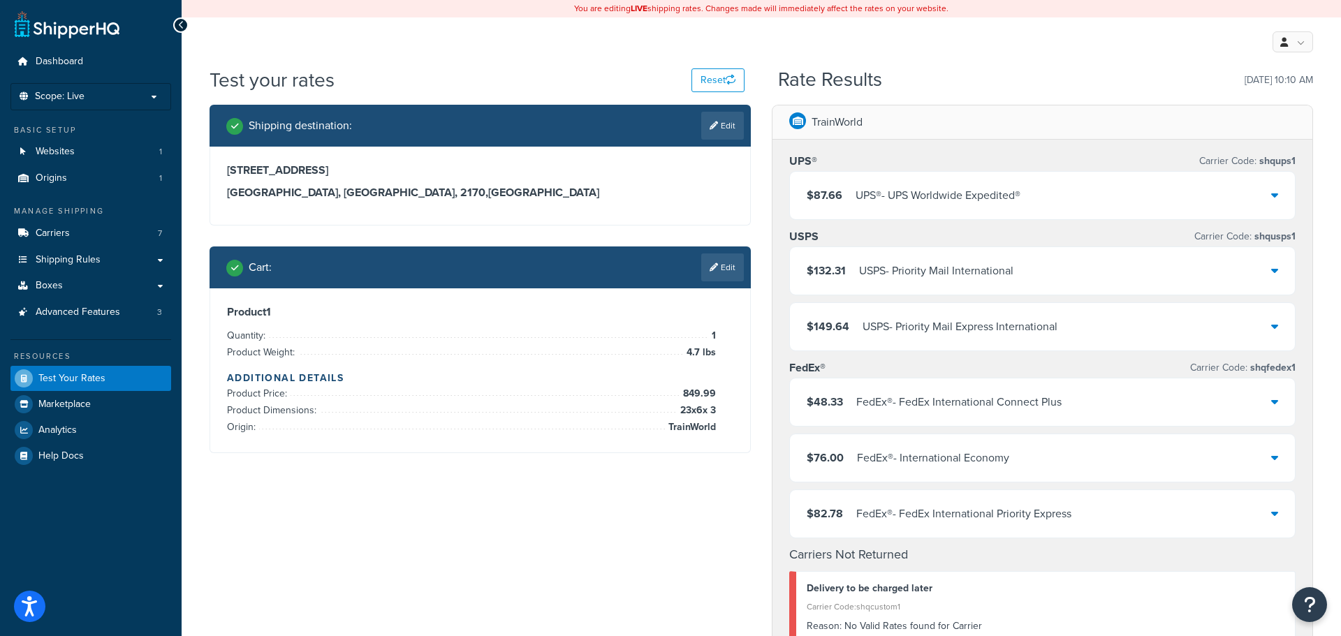
click at [1080, 469] on div "$76.00 FedEx® - International Economy" at bounding box center [1042, 457] width 505 height 47
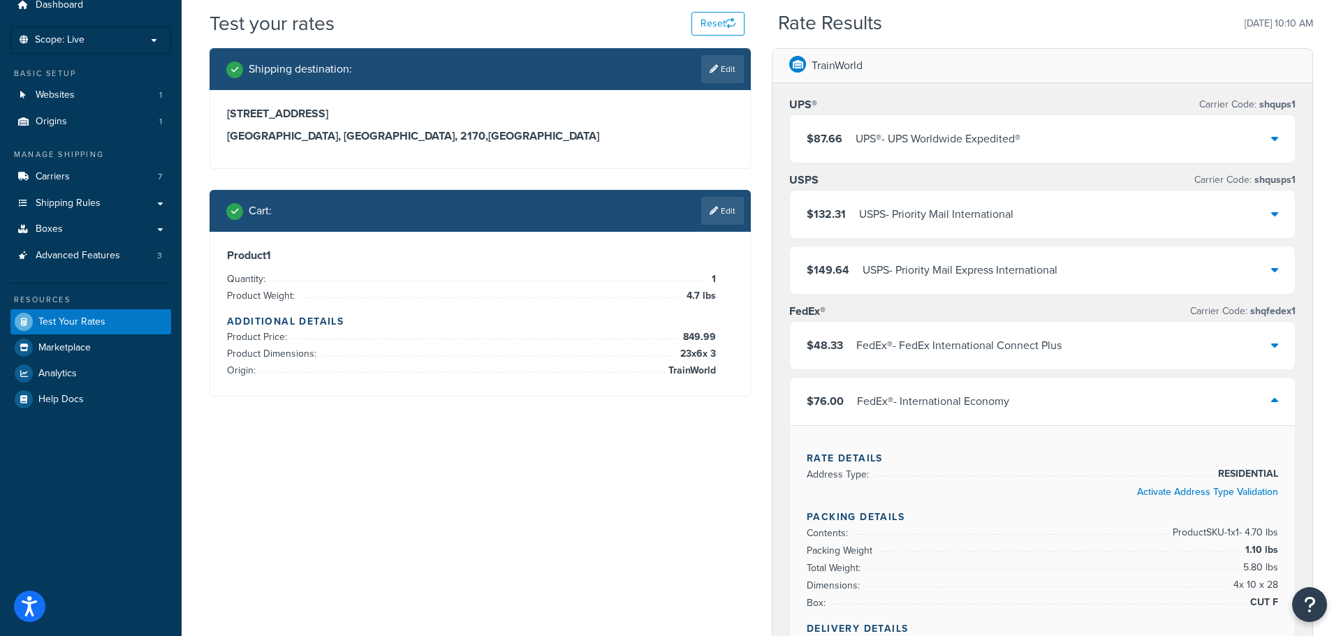
scroll to position [56, 0]
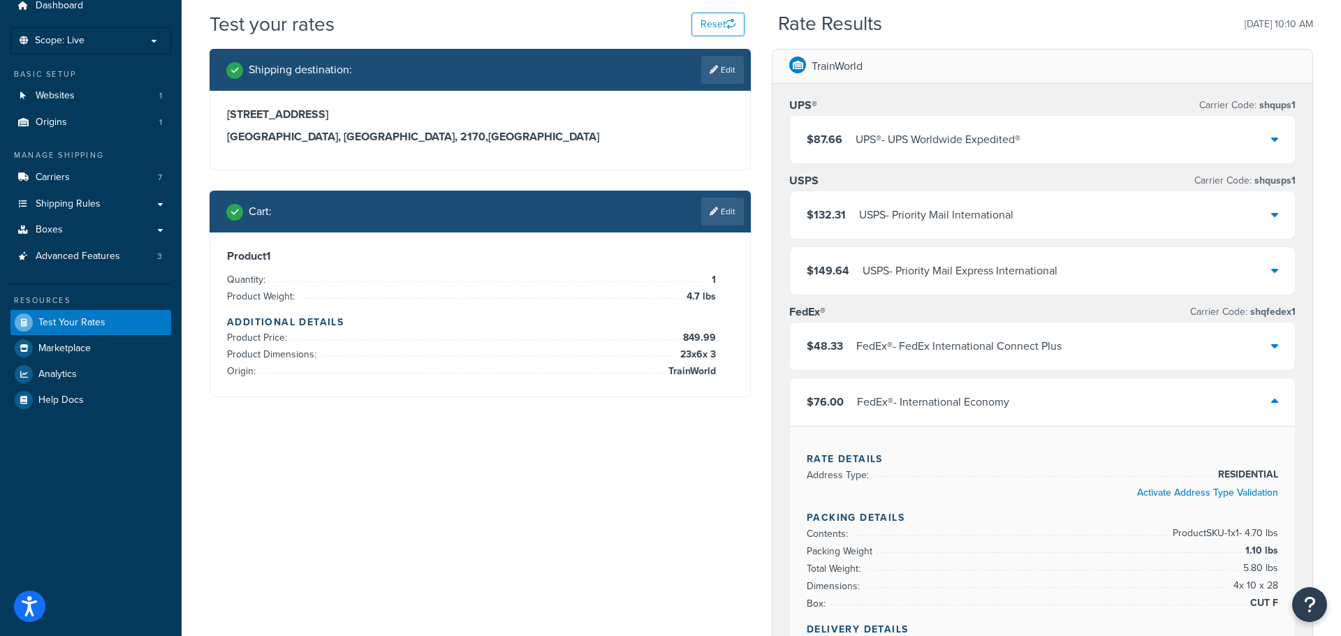
click at [738, 412] on div "Shipping destination : Edit 40 Mainsbridge Avenue liverpool, New South Wales, 2…" at bounding box center [480, 233] width 562 height 369
